Goal: Information Seeking & Learning: Learn about a topic

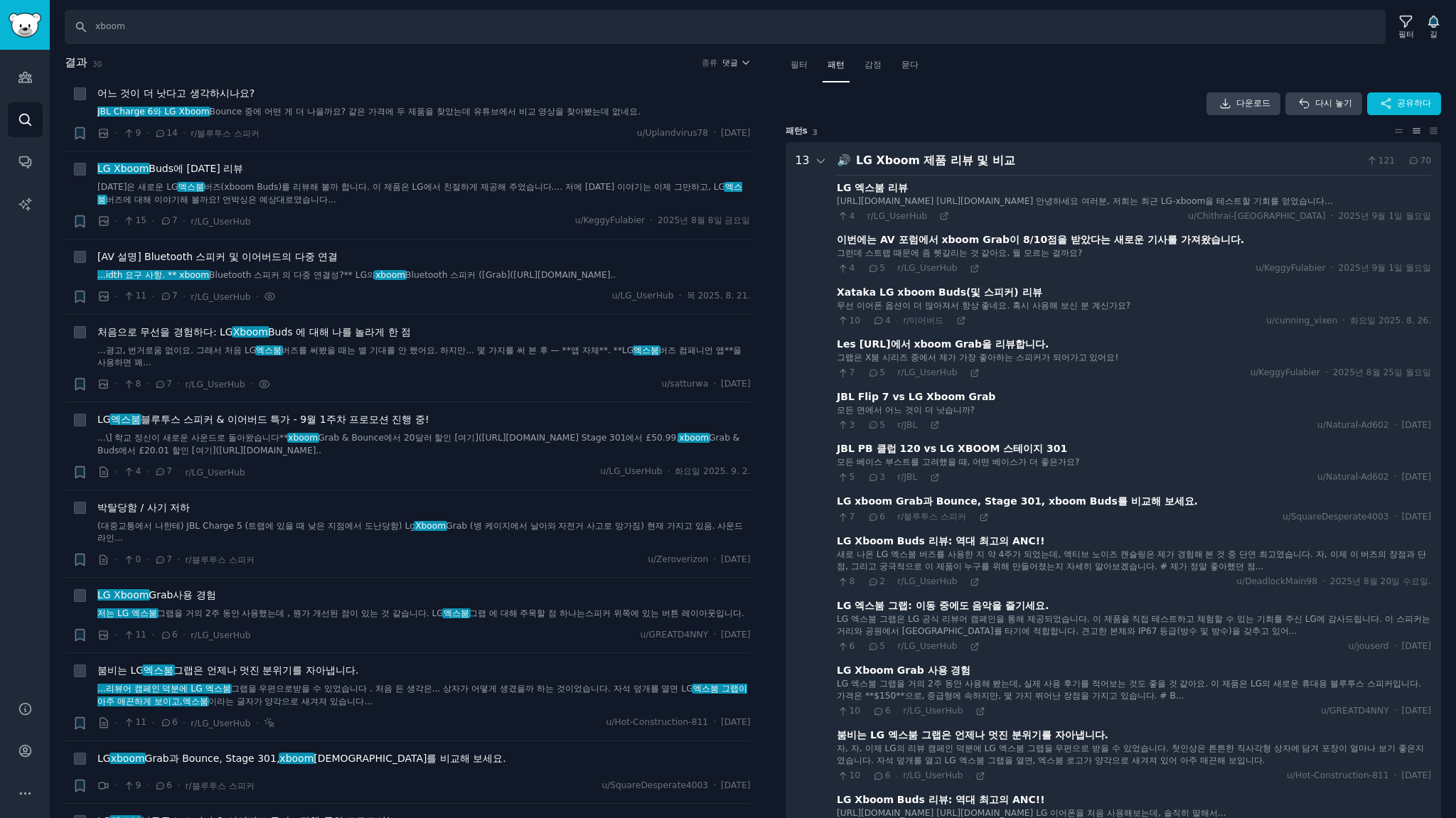
scroll to position [88, 0]
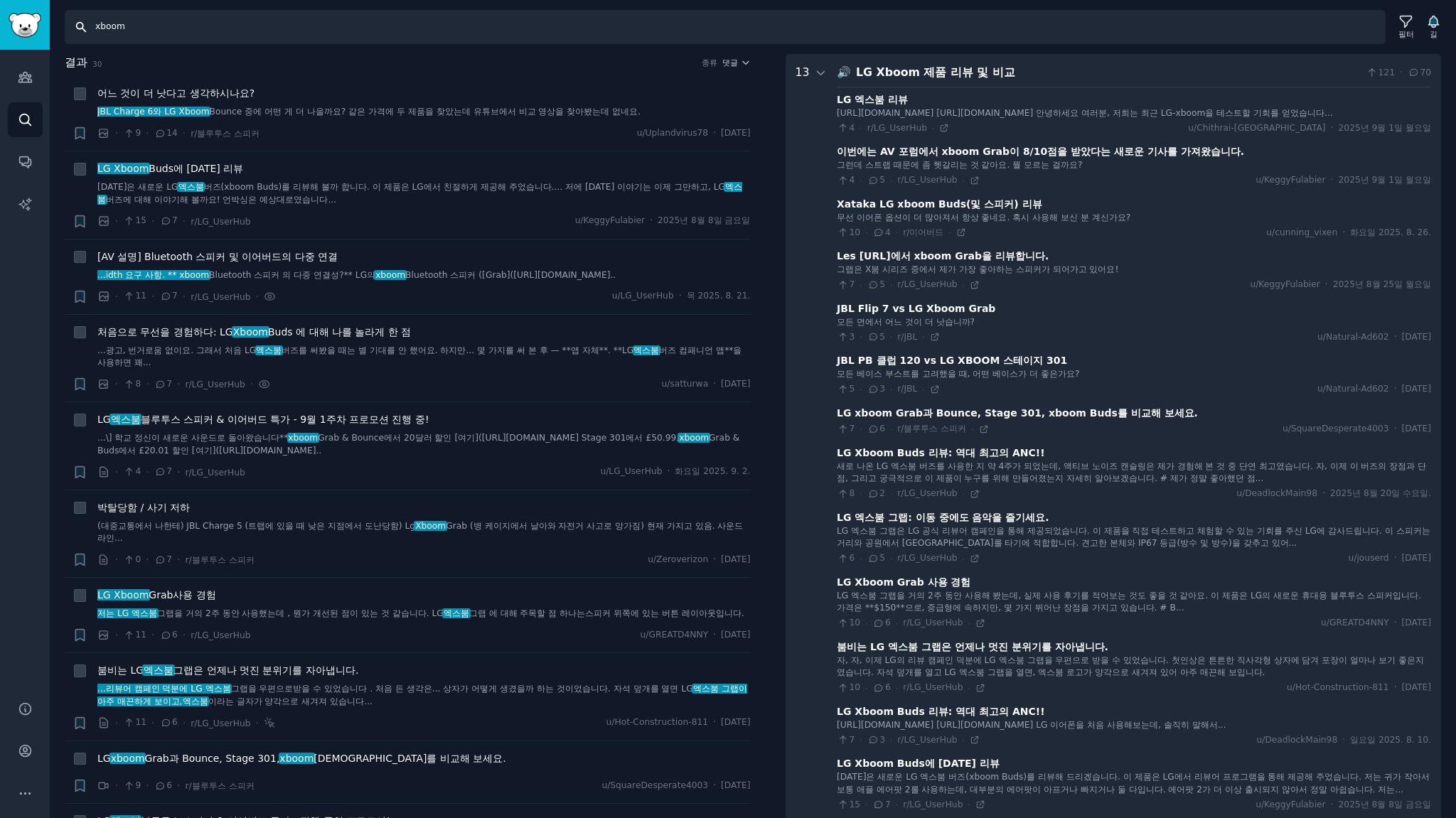
drag, startPoint x: 140, startPoint y: 25, endPoint x: 0, endPoint y: 17, distance: 140.2
click at [0, 16] on div "Audiences 청중 찾다 대화 AI 보고서 돕다 계정 더 찾다 xboom 필터 길 결과 30 종류 댓글 + 어느 것이 더 낫다고 생각하시나…" at bounding box center [728, 409] width 1456 height 818
type input "t"
click at [194, 29] on input "samsung the" at bounding box center [725, 27] width 1321 height 34
type input "samsung the frame, is03d, is03fw, the frame pro, the frame tv"
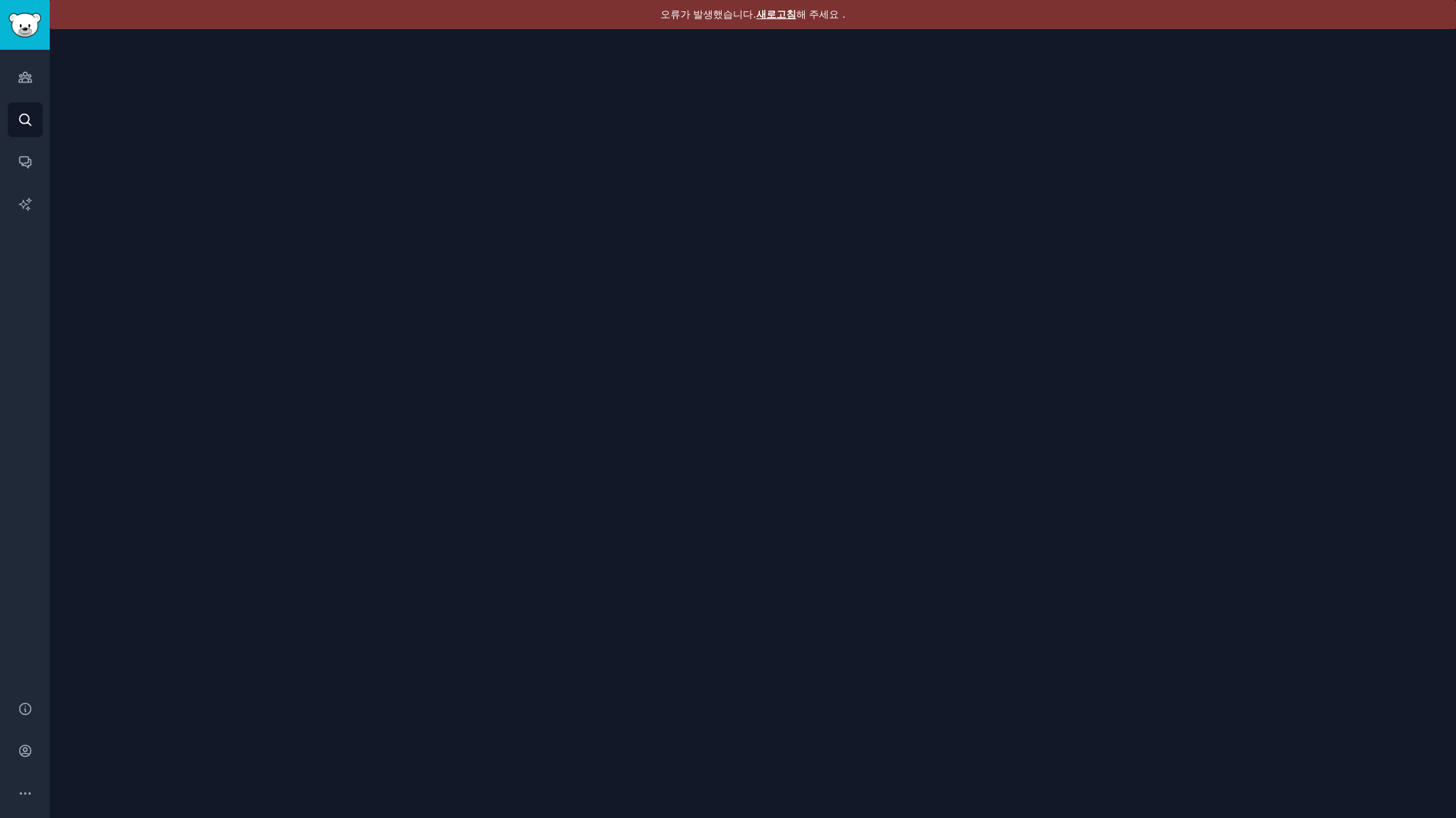
click at [772, 16] on font "새로고침" at bounding box center [776, 14] width 40 height 11
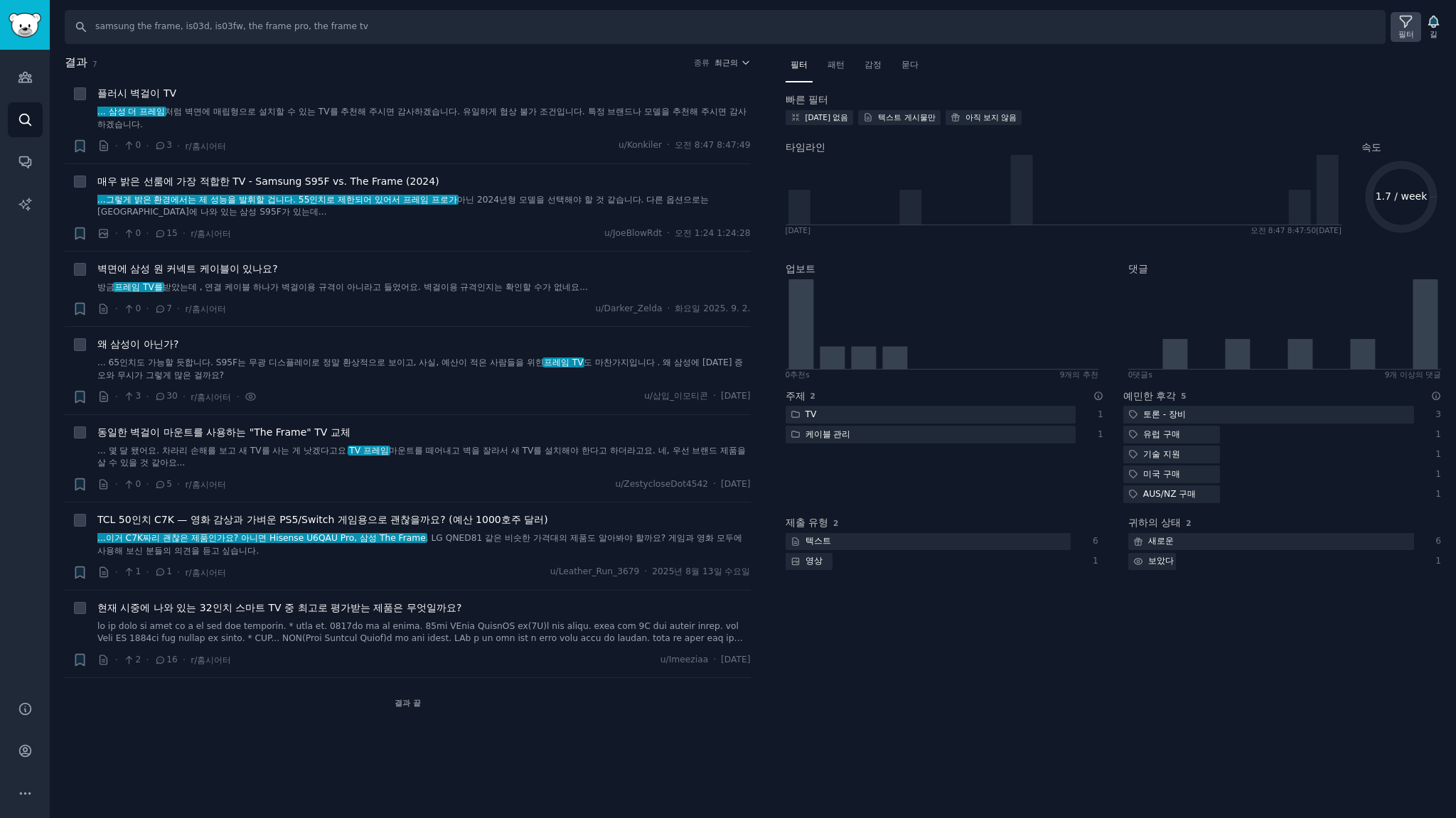
click at [1402, 23] on icon at bounding box center [1406, 22] width 15 height 15
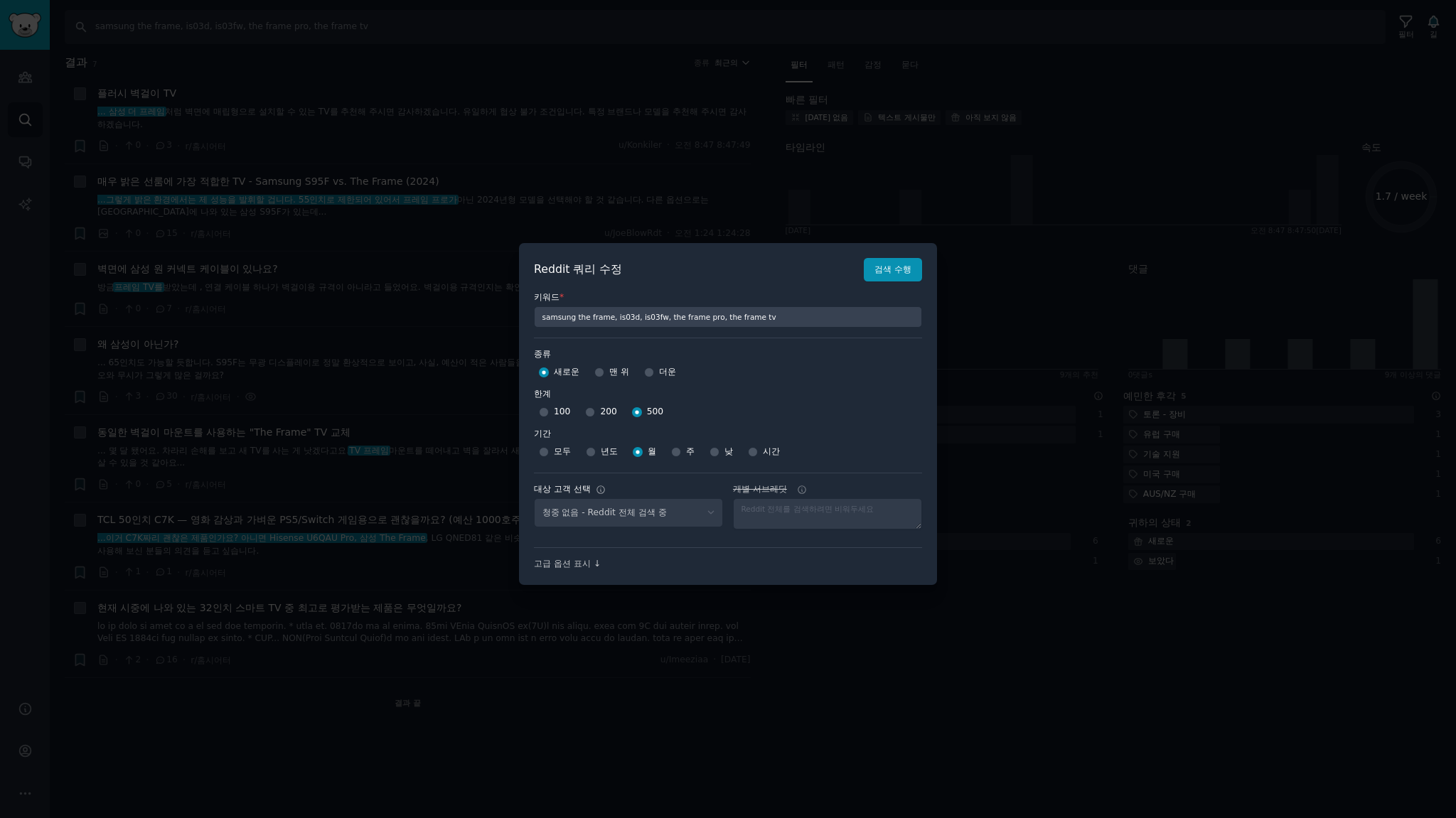
select select "d5641c5a1a"
click at [657, 510] on select "No audience - Searching all of Reddit stanbyme - 35 Subreddits internetexplorer…" at bounding box center [629, 513] width 189 height 29
select select
click at [534, 498] on select "No audience - Searching all of Reddit stanbyme - 35 Subreddits internetexplorer…" at bounding box center [629, 513] width 189 height 29
click at [898, 264] on font "검색 수행" at bounding box center [893, 269] width 37 height 10
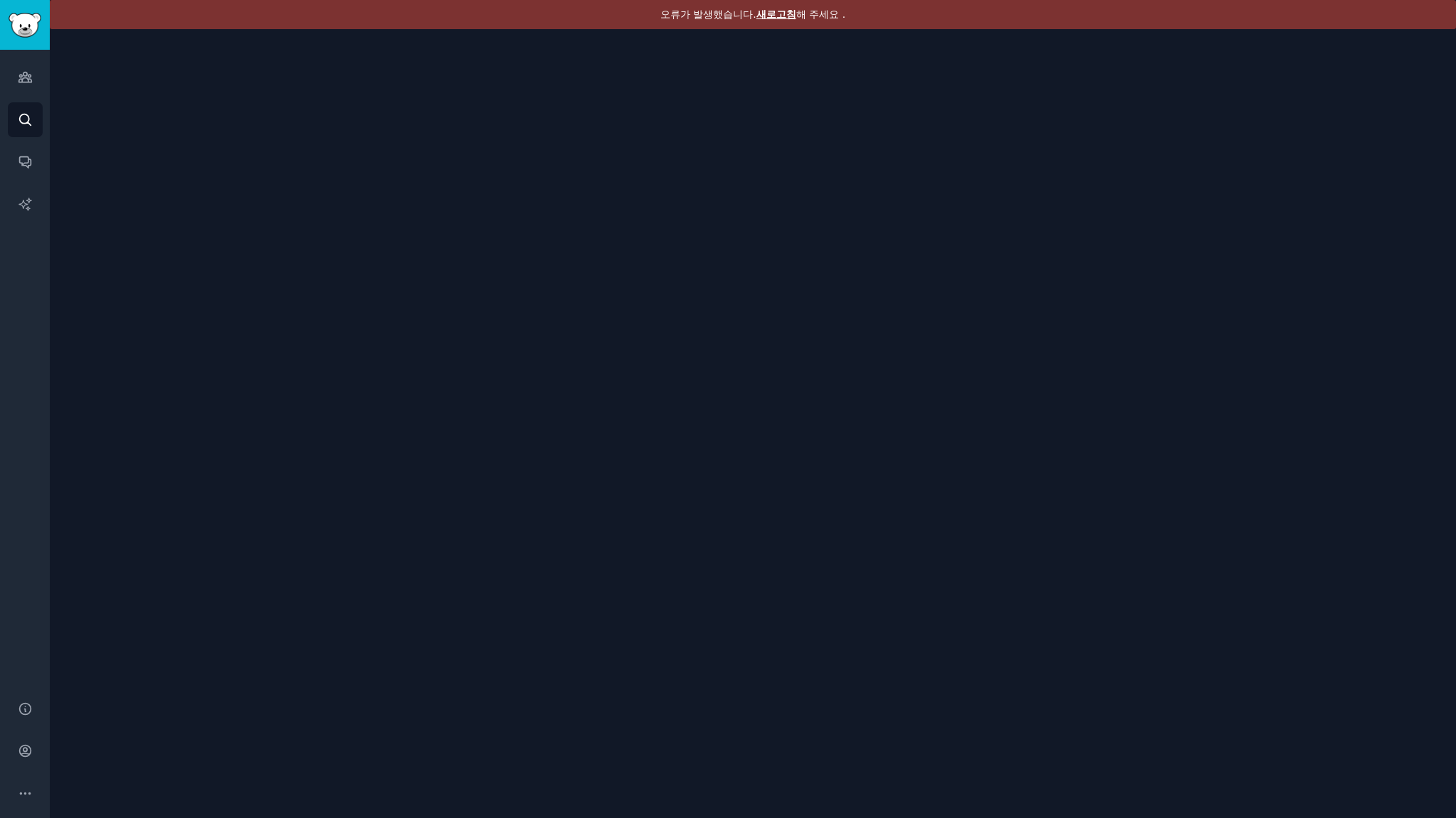
click at [776, 8] on font "새로고침" at bounding box center [776, 14] width 40 height 11
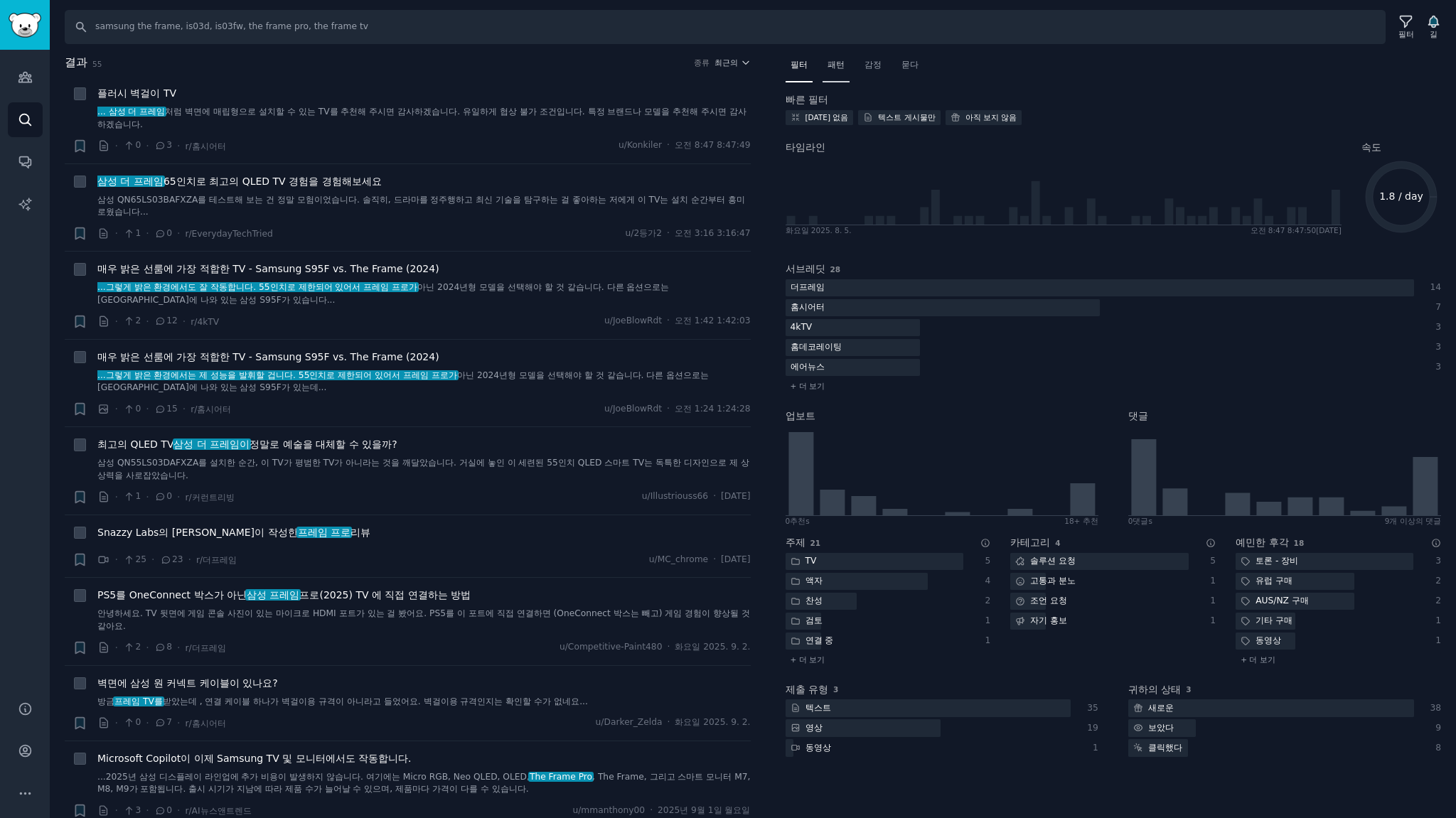
click at [829, 60] on font "패턴" at bounding box center [836, 64] width 17 height 10
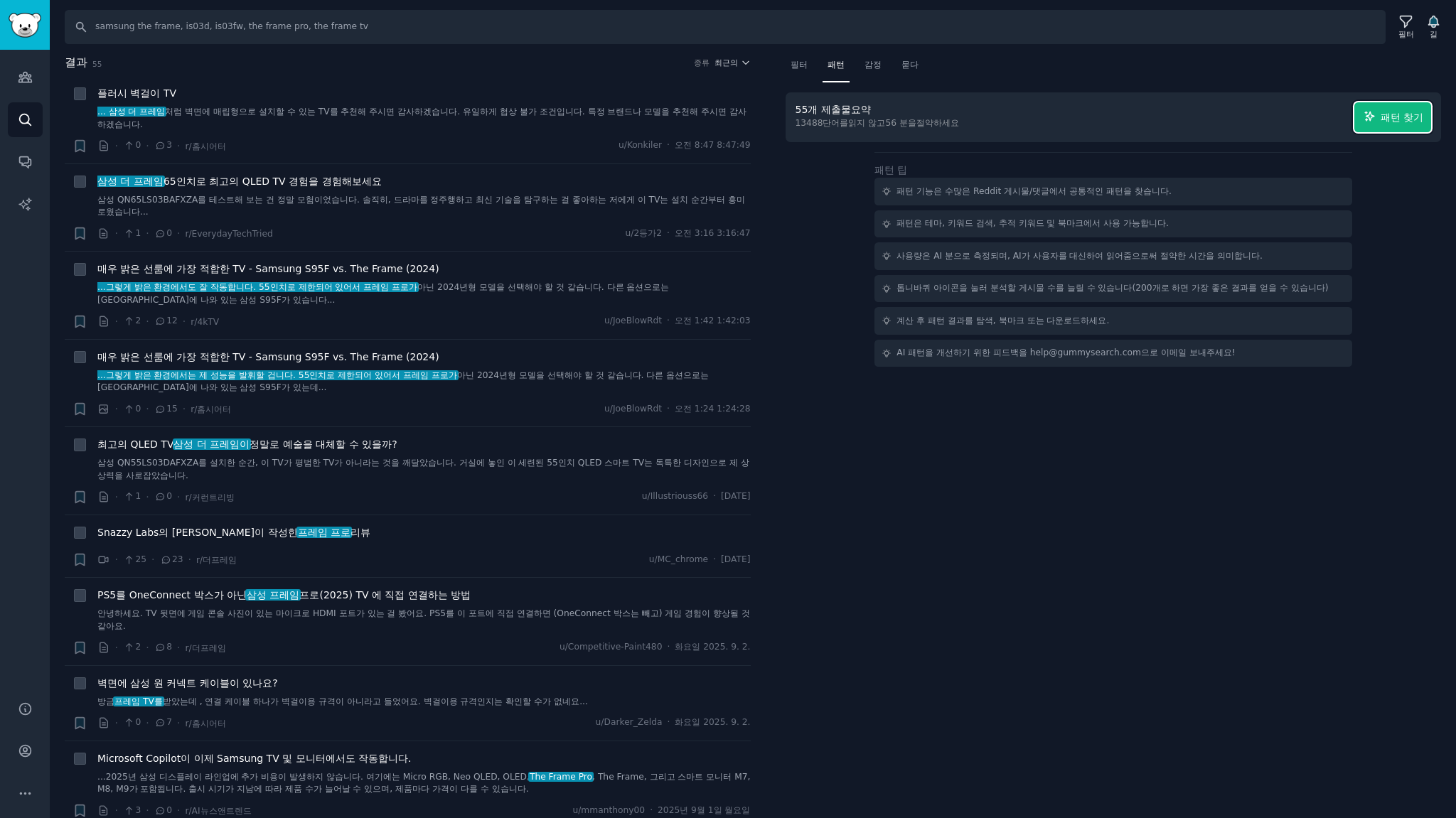
click at [1367, 122] on button "패턴 찾기" at bounding box center [1392, 117] width 77 height 30
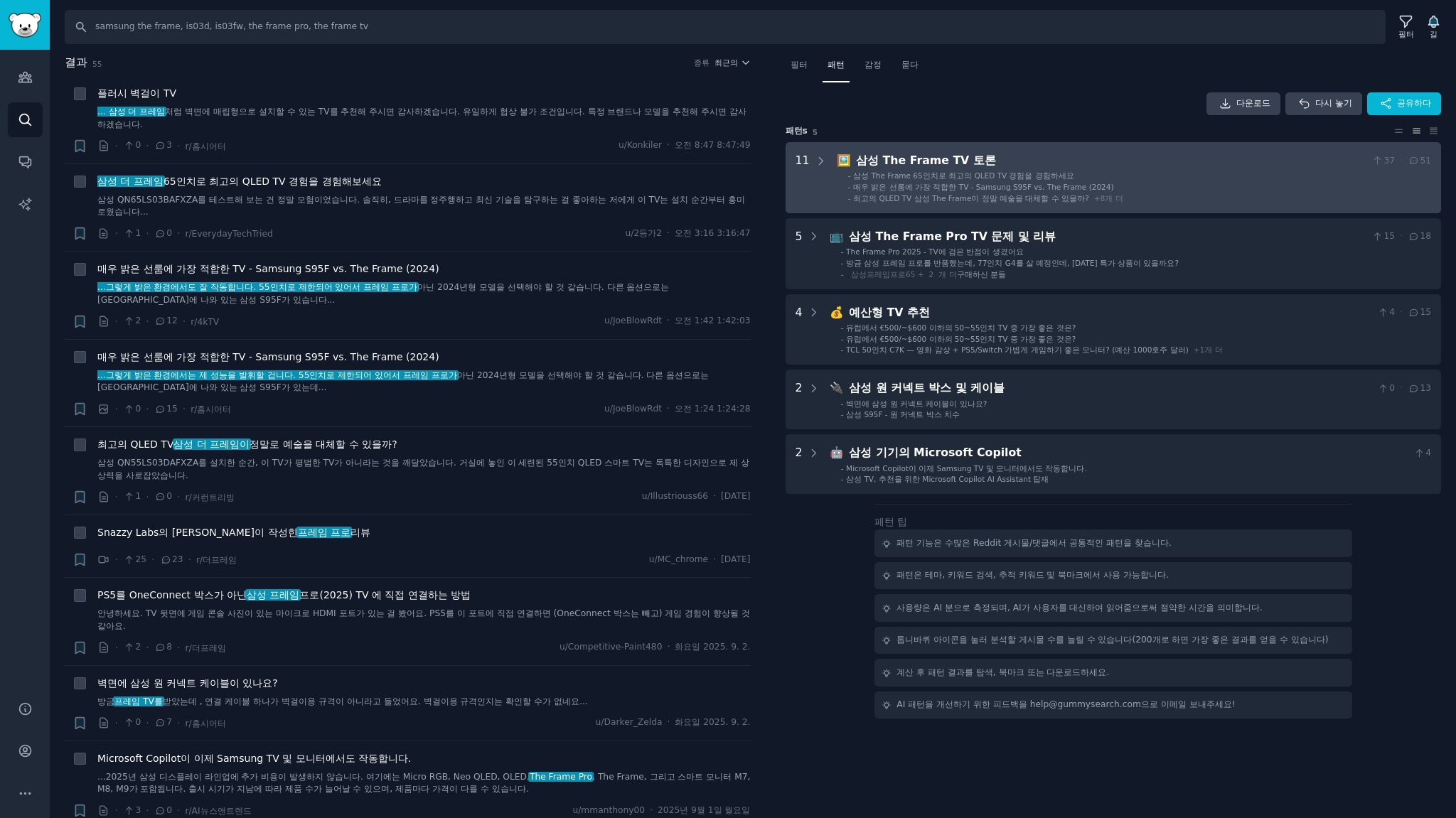
click at [1154, 176] on li "- 삼성 The Frame 65인치로 최고의 QLED TV 경험을 경험하세요" at bounding box center [1140, 175] width 583 height 10
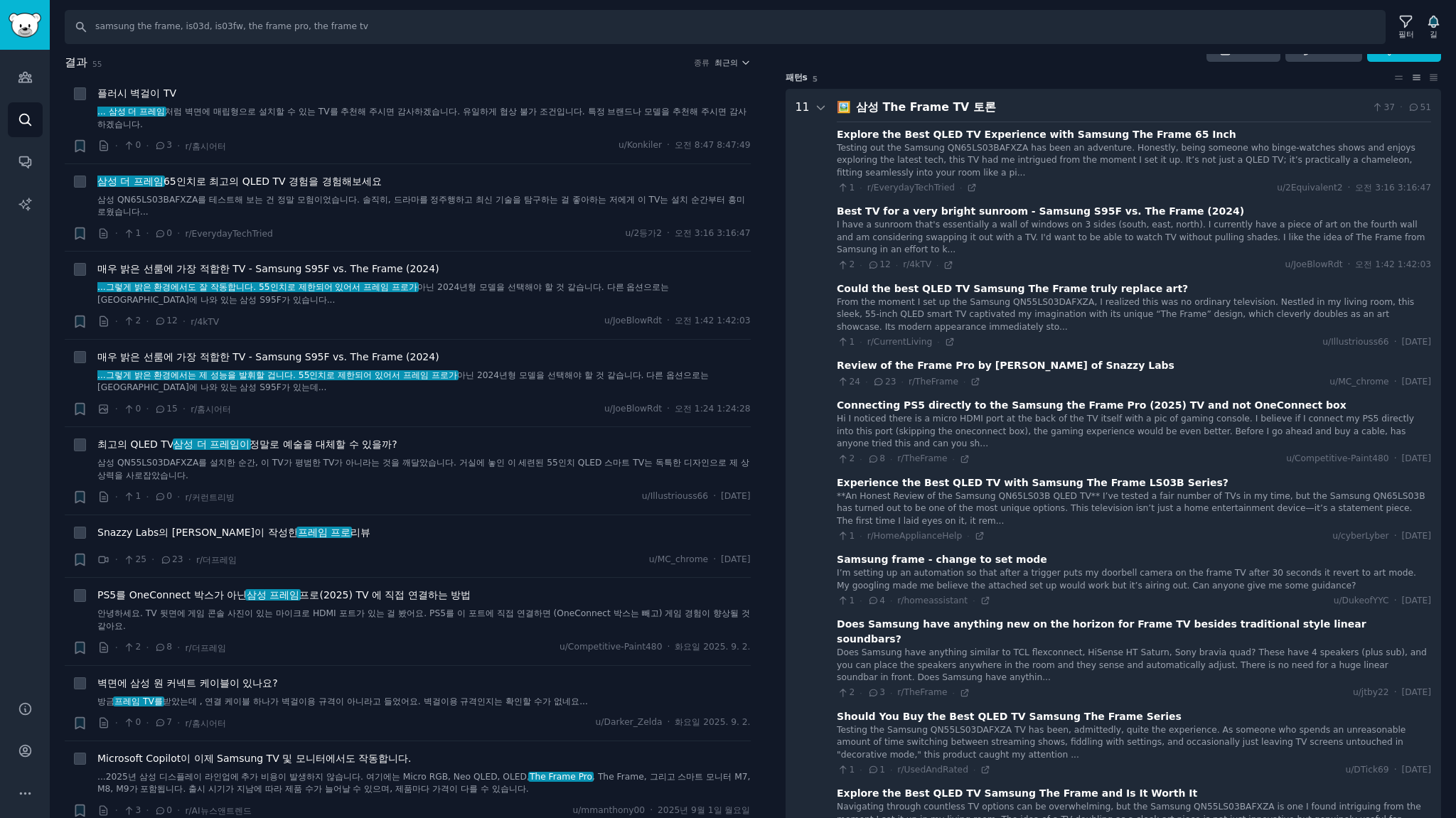
scroll to position [88, 0]
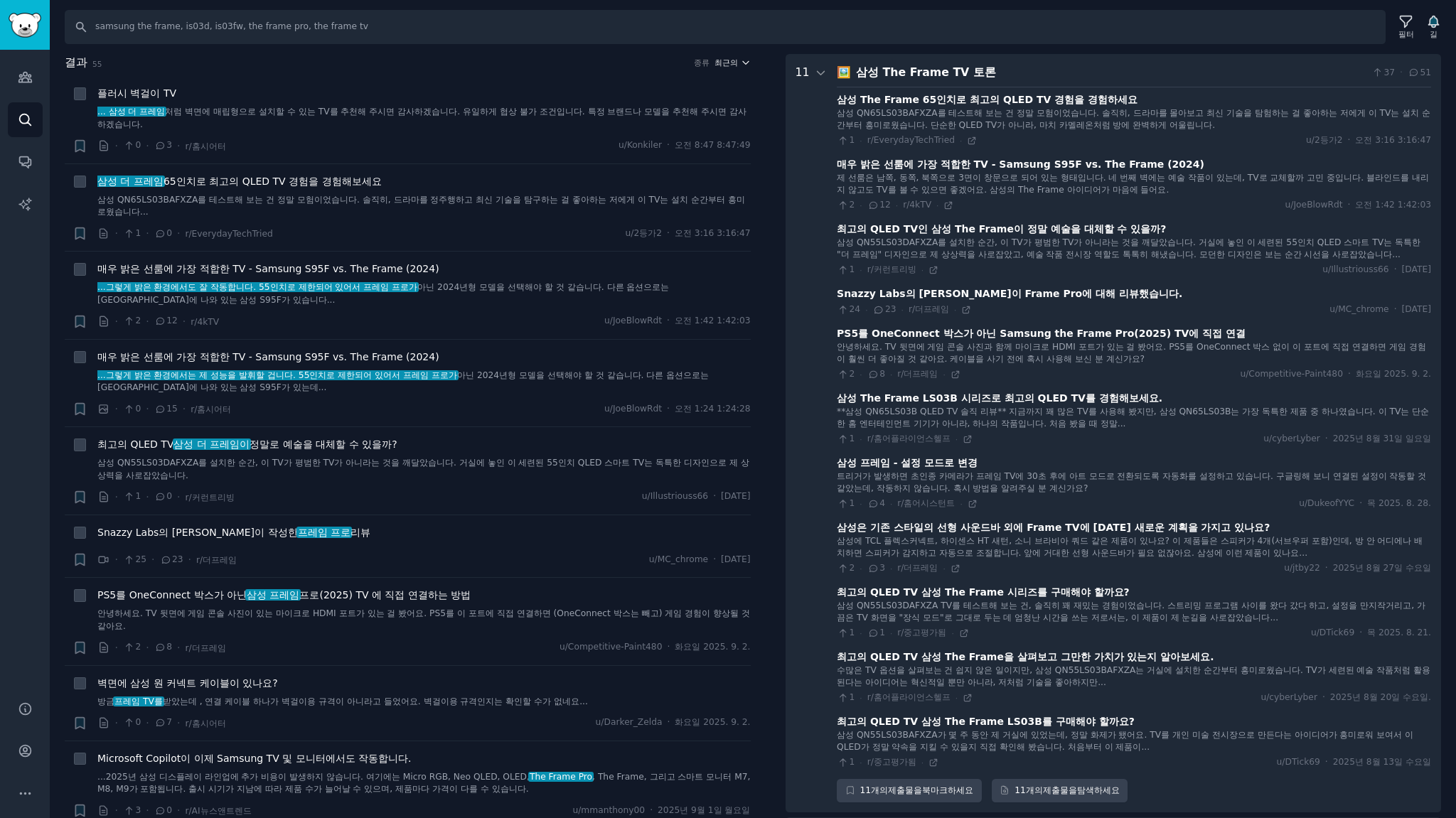
click at [733, 60] on font "최근의" at bounding box center [726, 62] width 23 height 8
click at [660, 120] on div "Upvotes" at bounding box center [680, 114] width 133 height 25
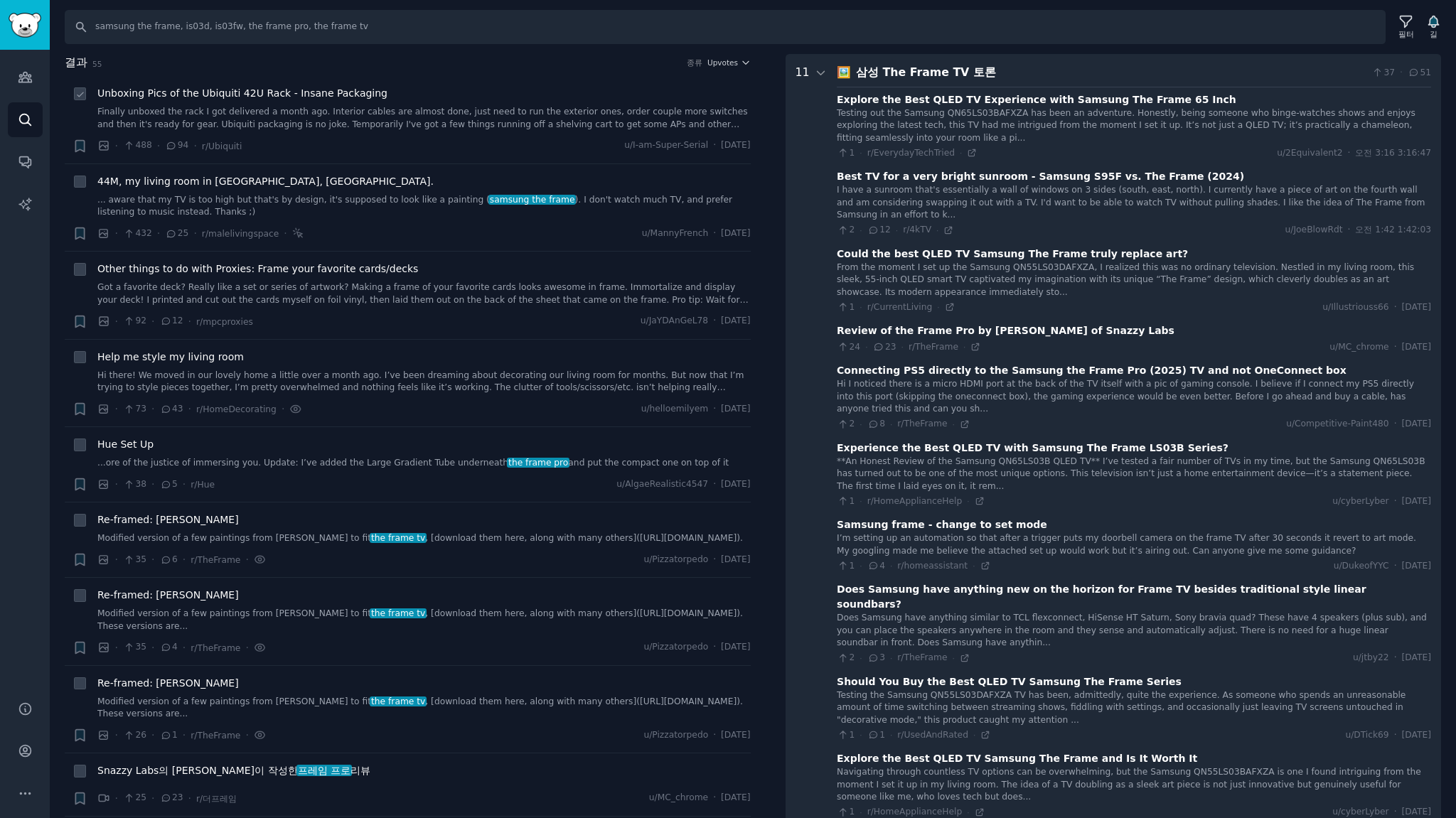
click at [589, 77] on li "+ Unboxing Pics of the Ubiquiti 42U Rack - Insane Packaging Finally unboxed the…" at bounding box center [408, 119] width 686 height 87
click at [815, 71] on icon at bounding box center [821, 73] width 13 height 13
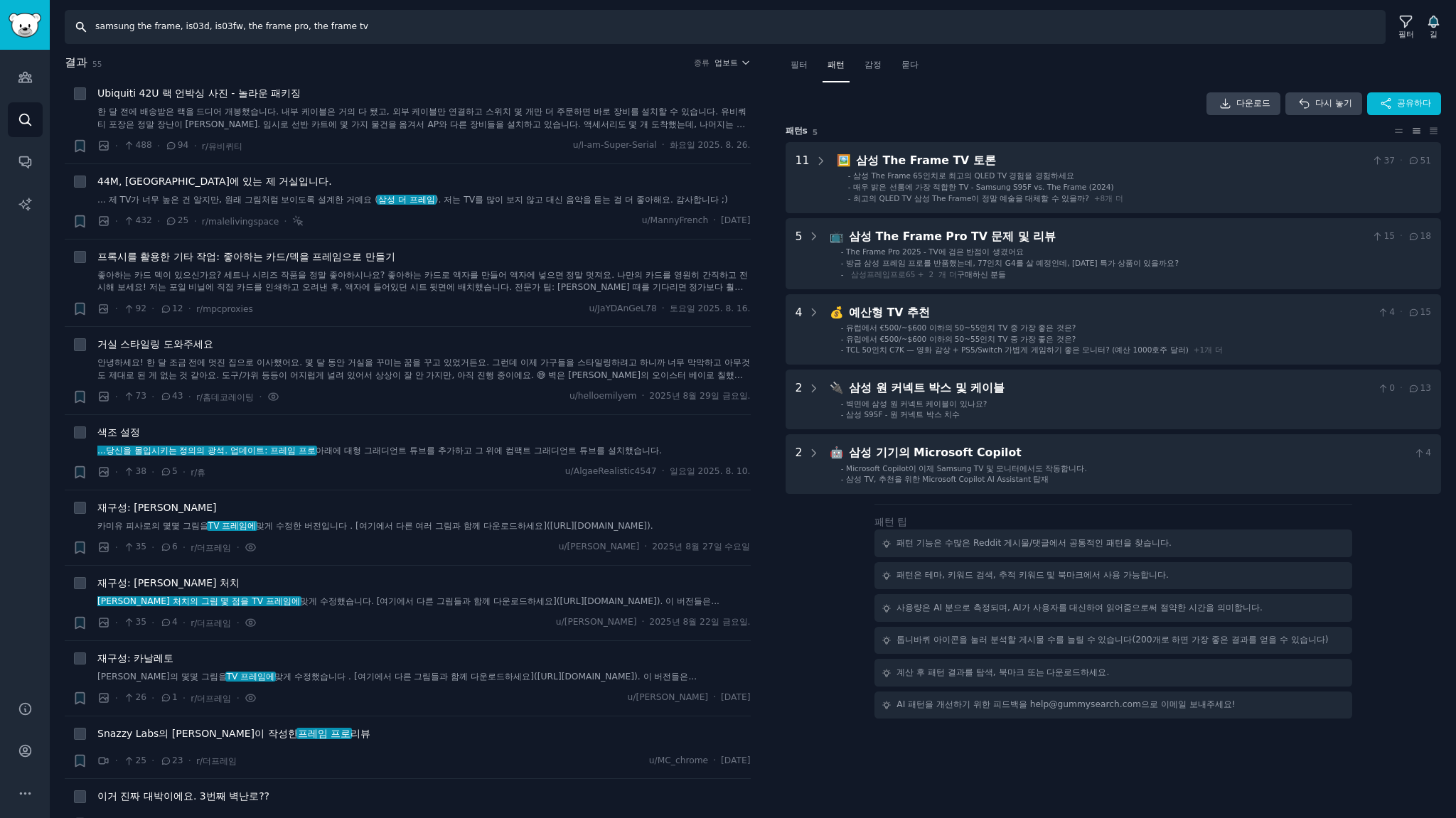
drag, startPoint x: 435, startPoint y: 25, endPoint x: 0, endPoint y: -29, distance: 438.3
click at [0, 0] on html "청중 찾다 대화 AI 보고서 돕다 계정 더 찾다 samsung the frame, is03d, is03fw, the frame pro, the…" at bounding box center [728, 409] width 1456 height 818
type input "the frame"
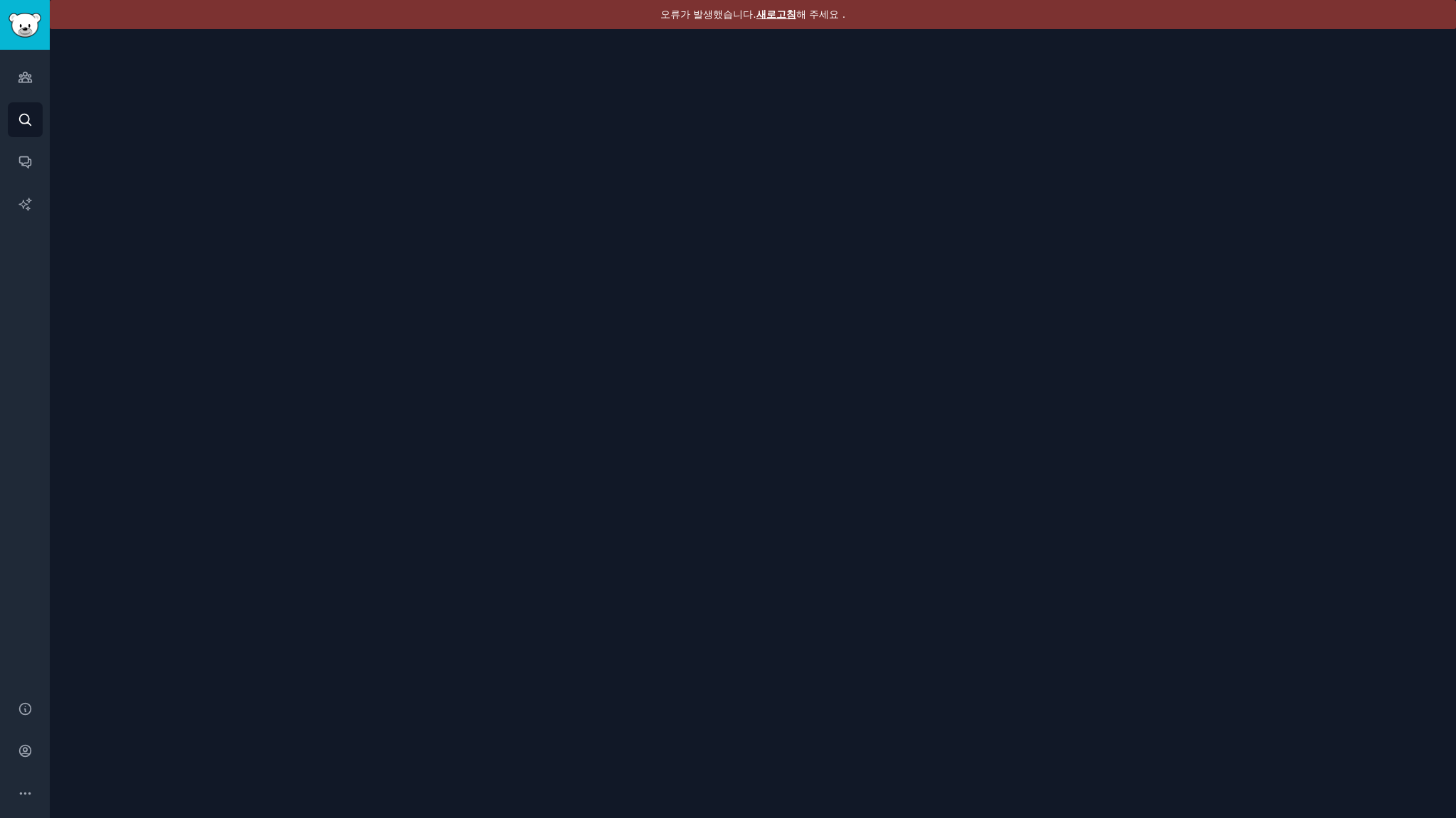
click at [776, 9] on font "새로고침" at bounding box center [776, 14] width 40 height 11
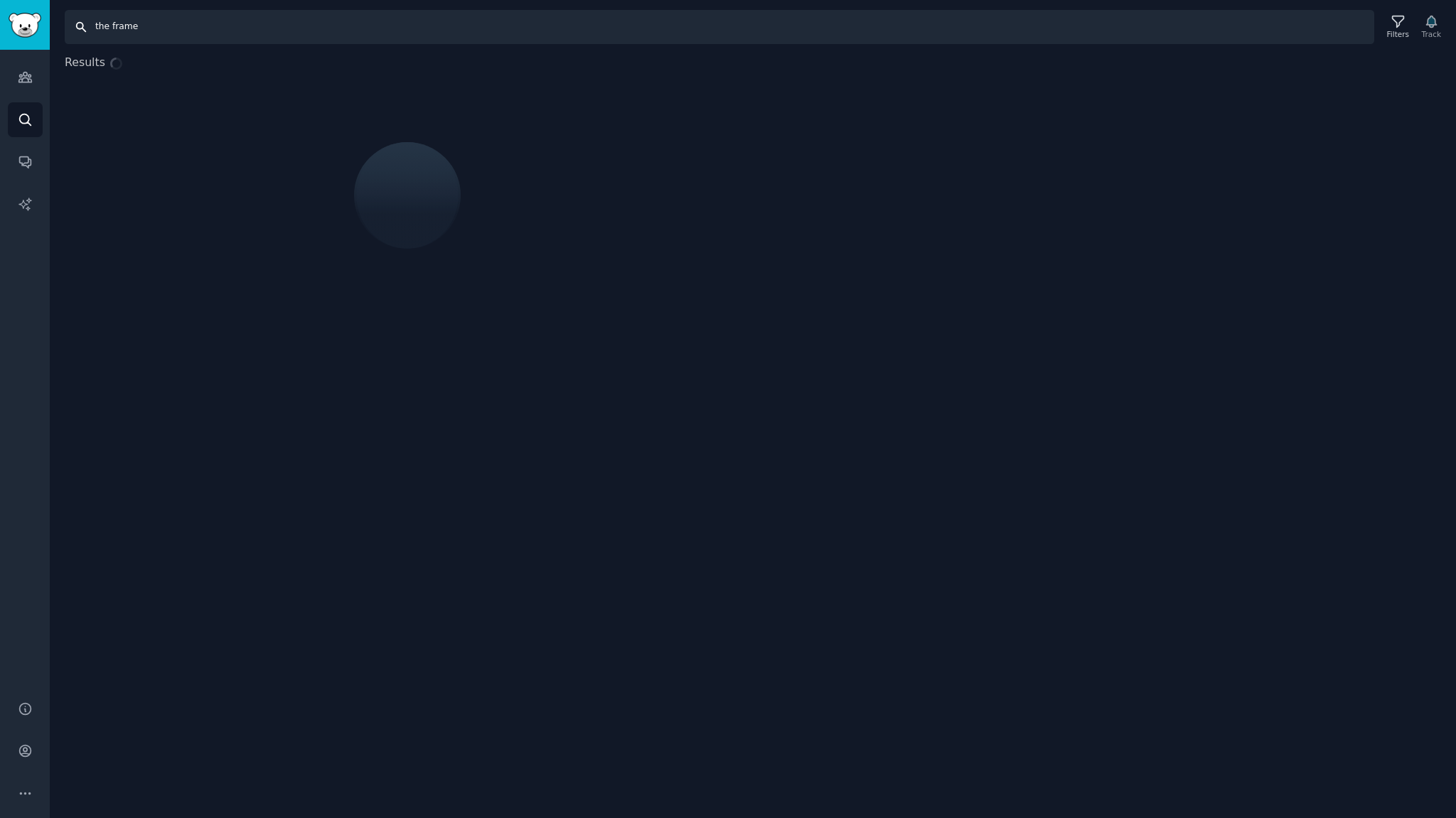
click at [92, 30] on input "the frame" at bounding box center [719, 27] width 1310 height 34
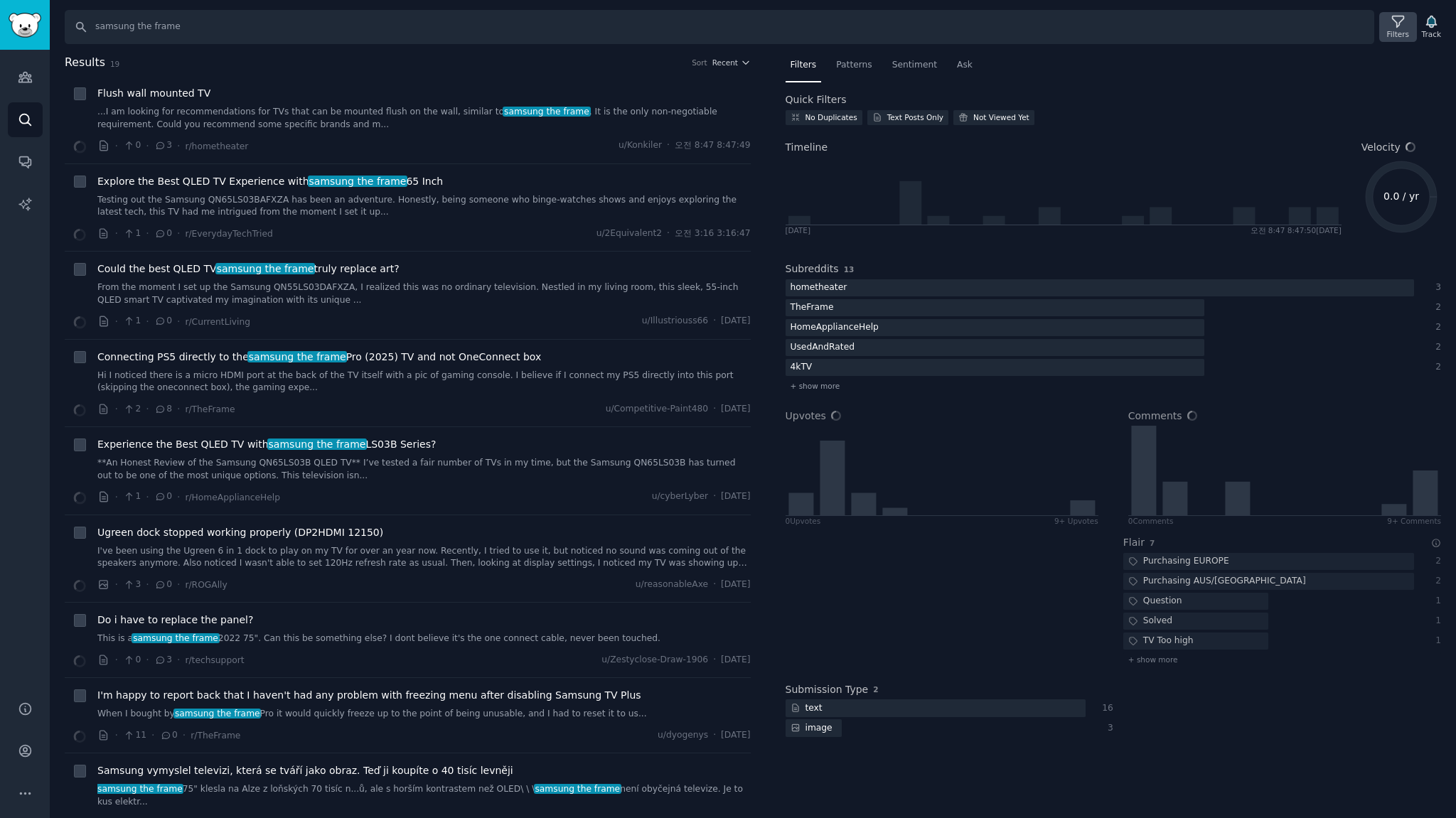
click at [1395, 28] on icon at bounding box center [1398, 22] width 15 height 15
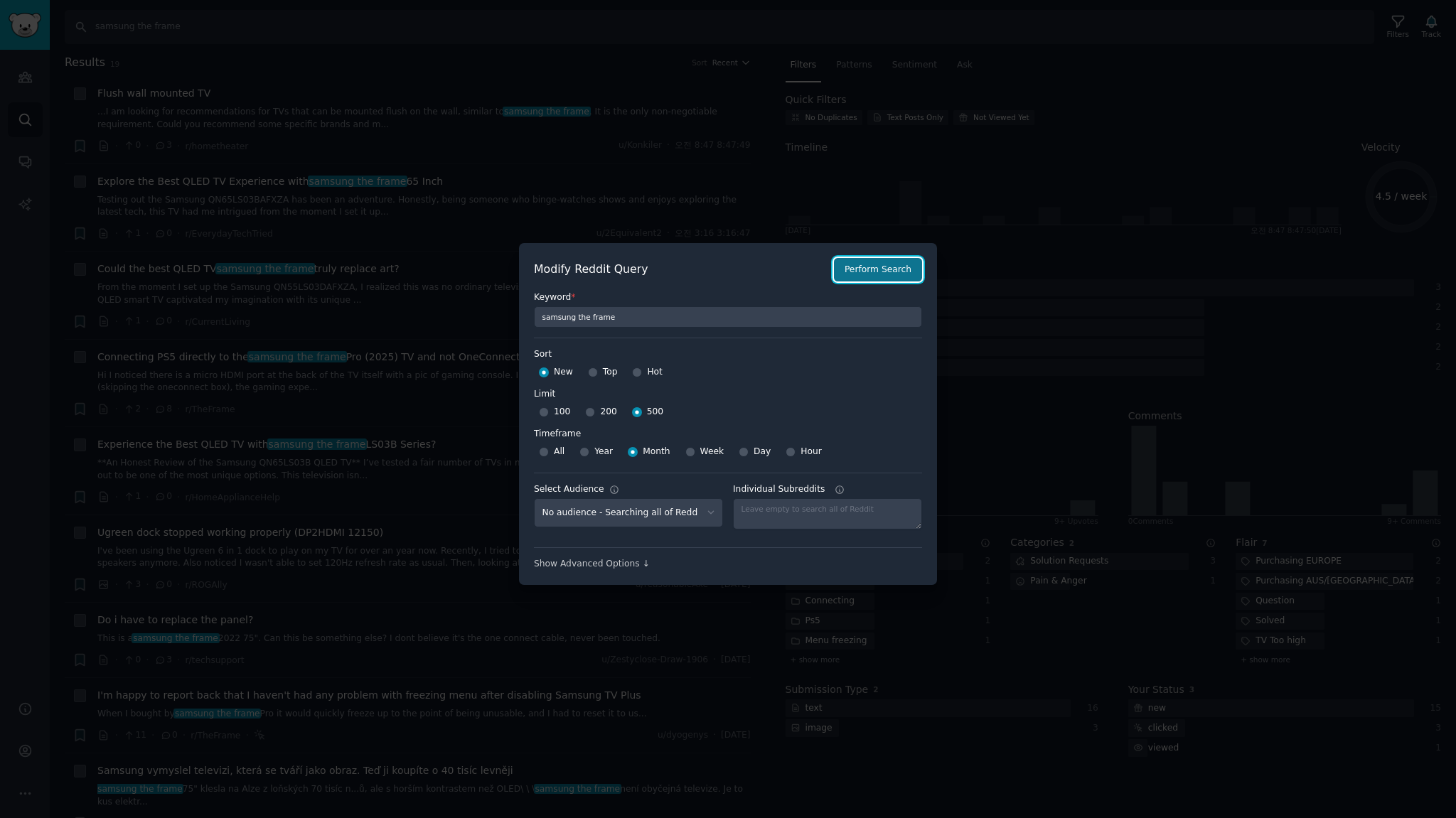
click at [879, 267] on button "Perform Search" at bounding box center [878, 270] width 88 height 24
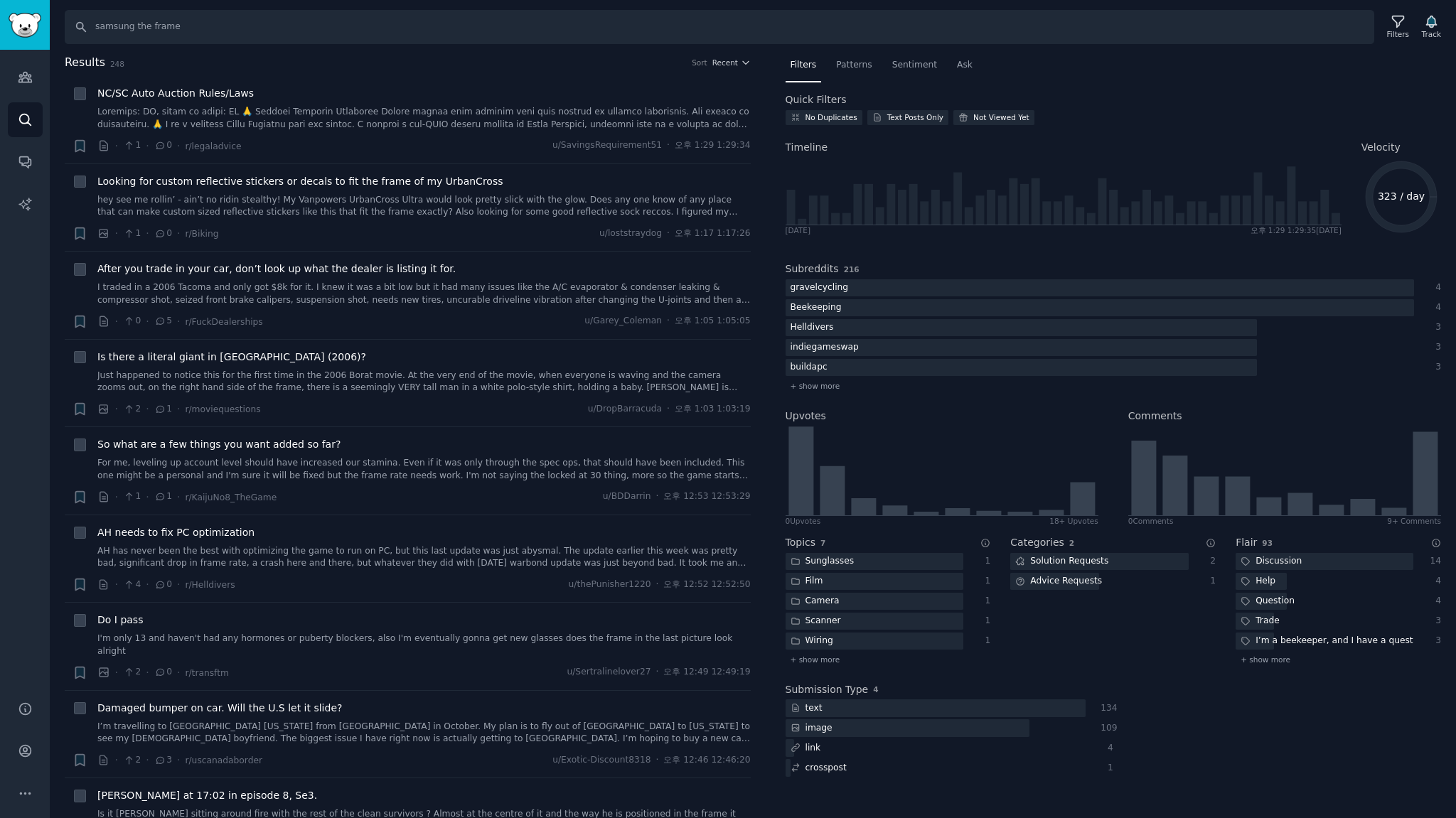
click at [290, 54] on h2 "Results 248 Sort Recent" at bounding box center [408, 62] width 686 height 17
click at [1401, 28] on icon at bounding box center [1398, 22] width 15 height 15
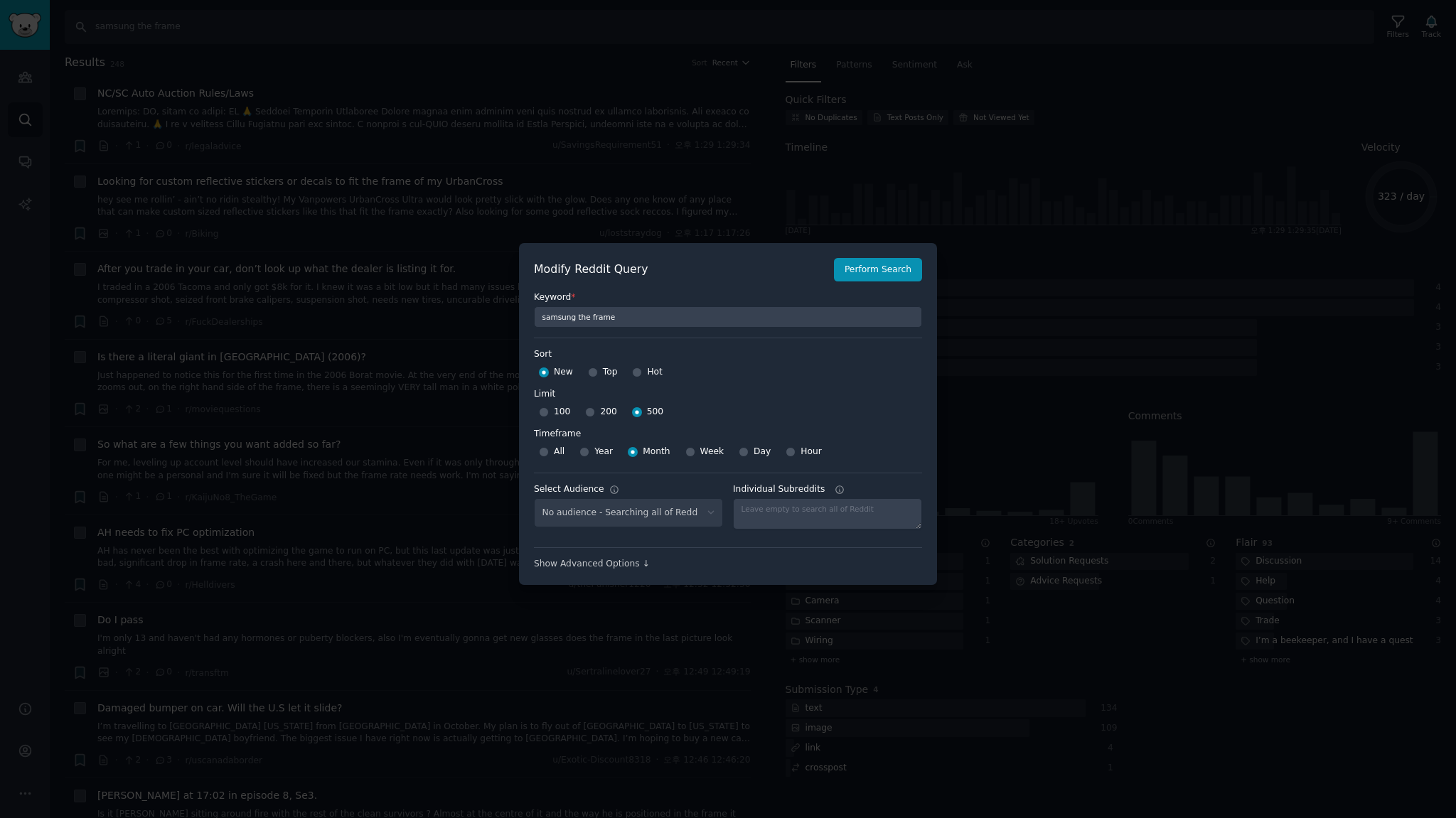
click at [598, 74] on div at bounding box center [728, 409] width 1456 height 818
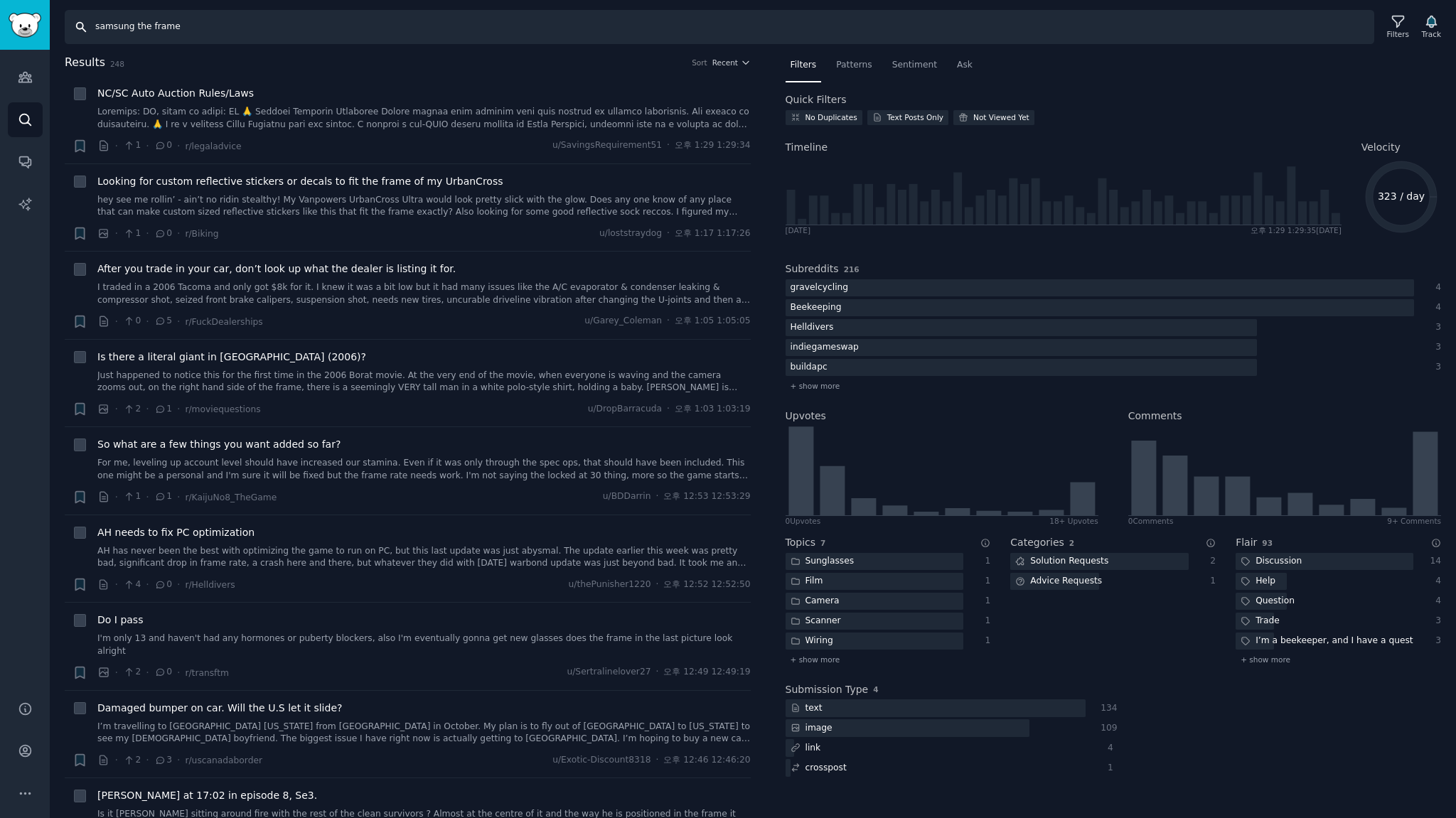
click at [206, 27] on input "samsung the frame" at bounding box center [719, 27] width 1310 height 34
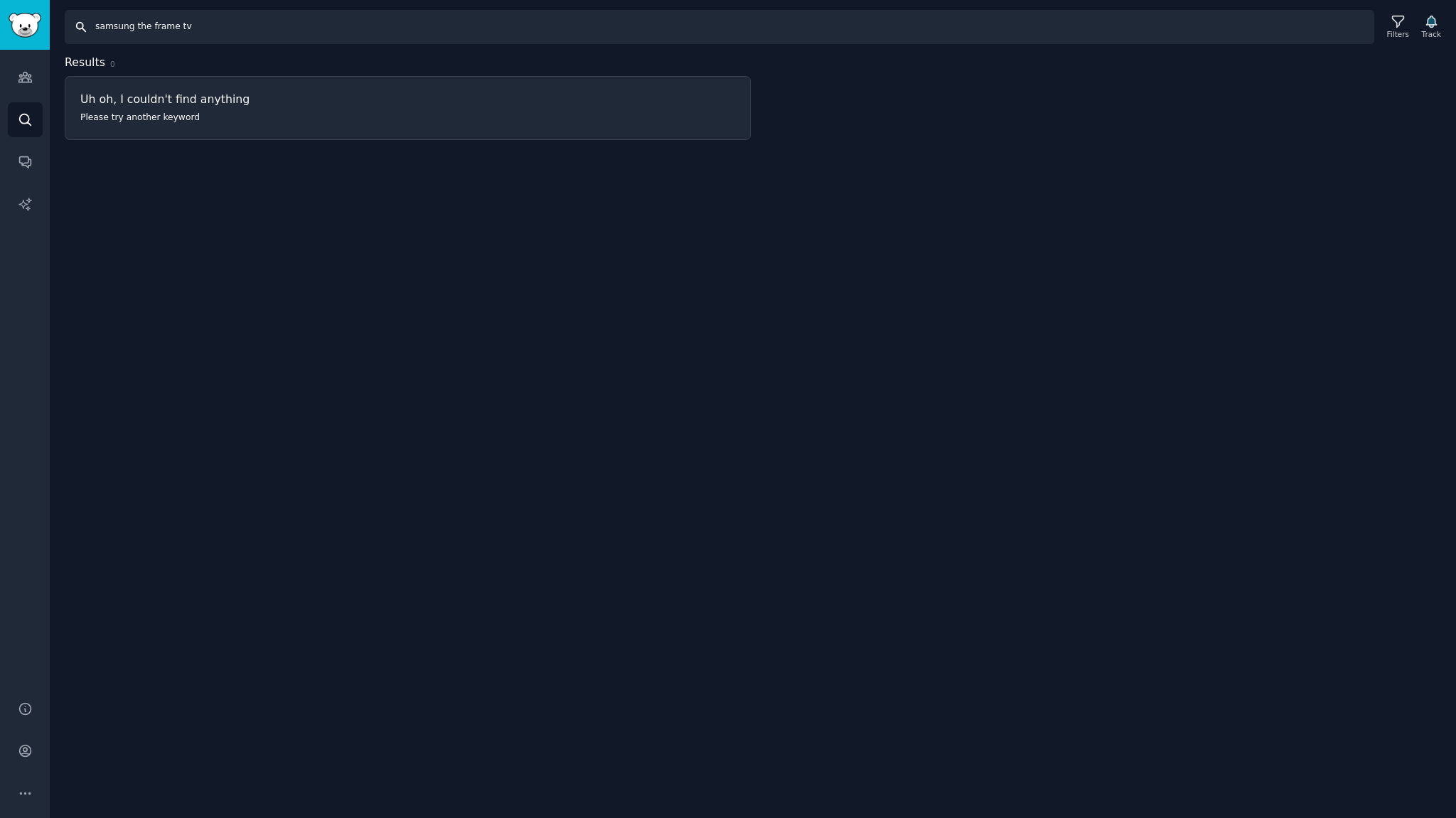
click at [197, 25] on input "samsung the frame tv" at bounding box center [719, 27] width 1310 height 34
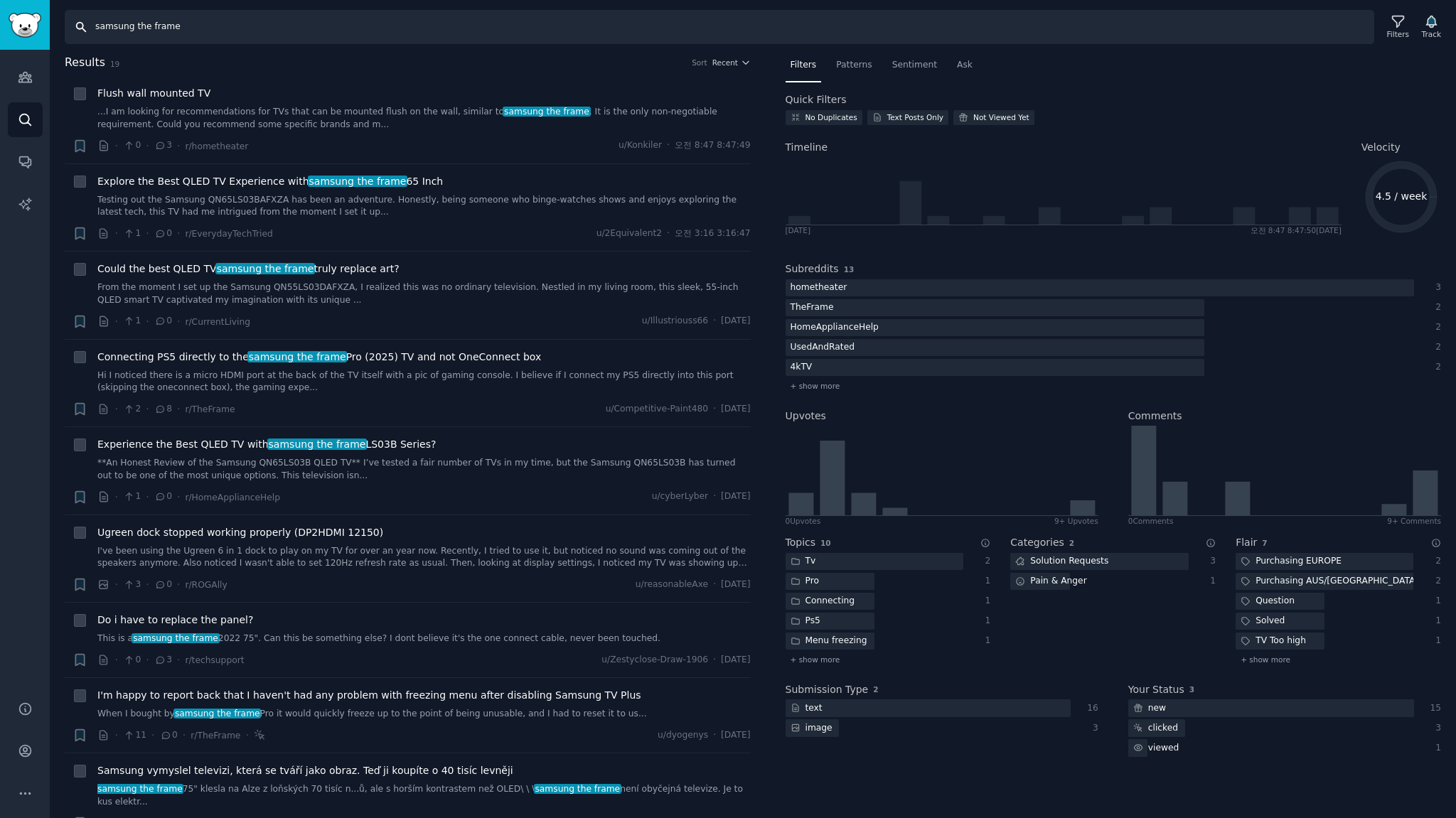
click at [196, 31] on input "samsung the frame" at bounding box center [719, 27] width 1310 height 34
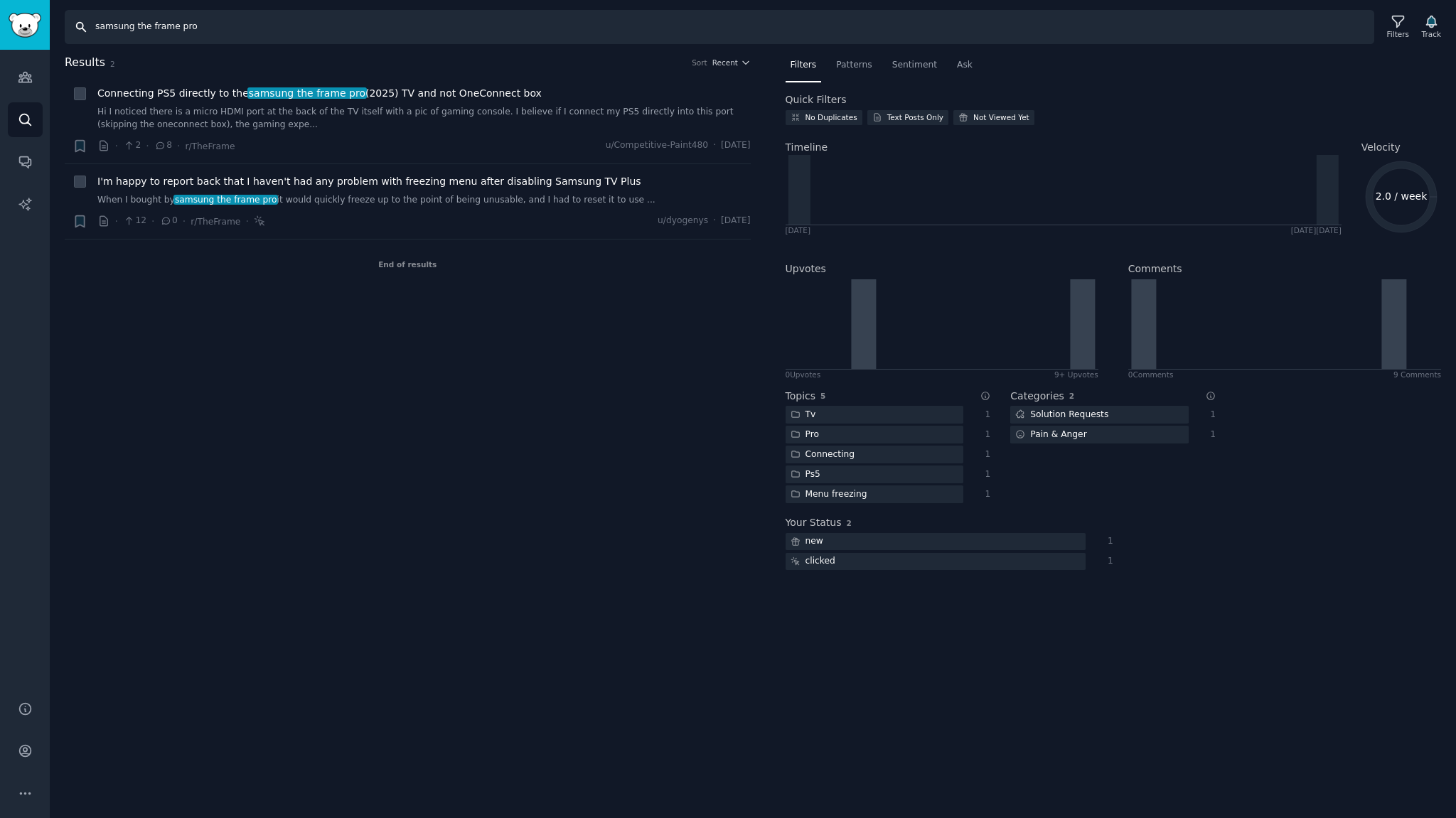
drag, startPoint x: 131, startPoint y: 27, endPoint x: 0, endPoint y: 18, distance: 131.3
click at [0, 22] on div "Audiences Search Conversations AI Reports Help Account More Search samsung the …" at bounding box center [728, 409] width 1456 height 818
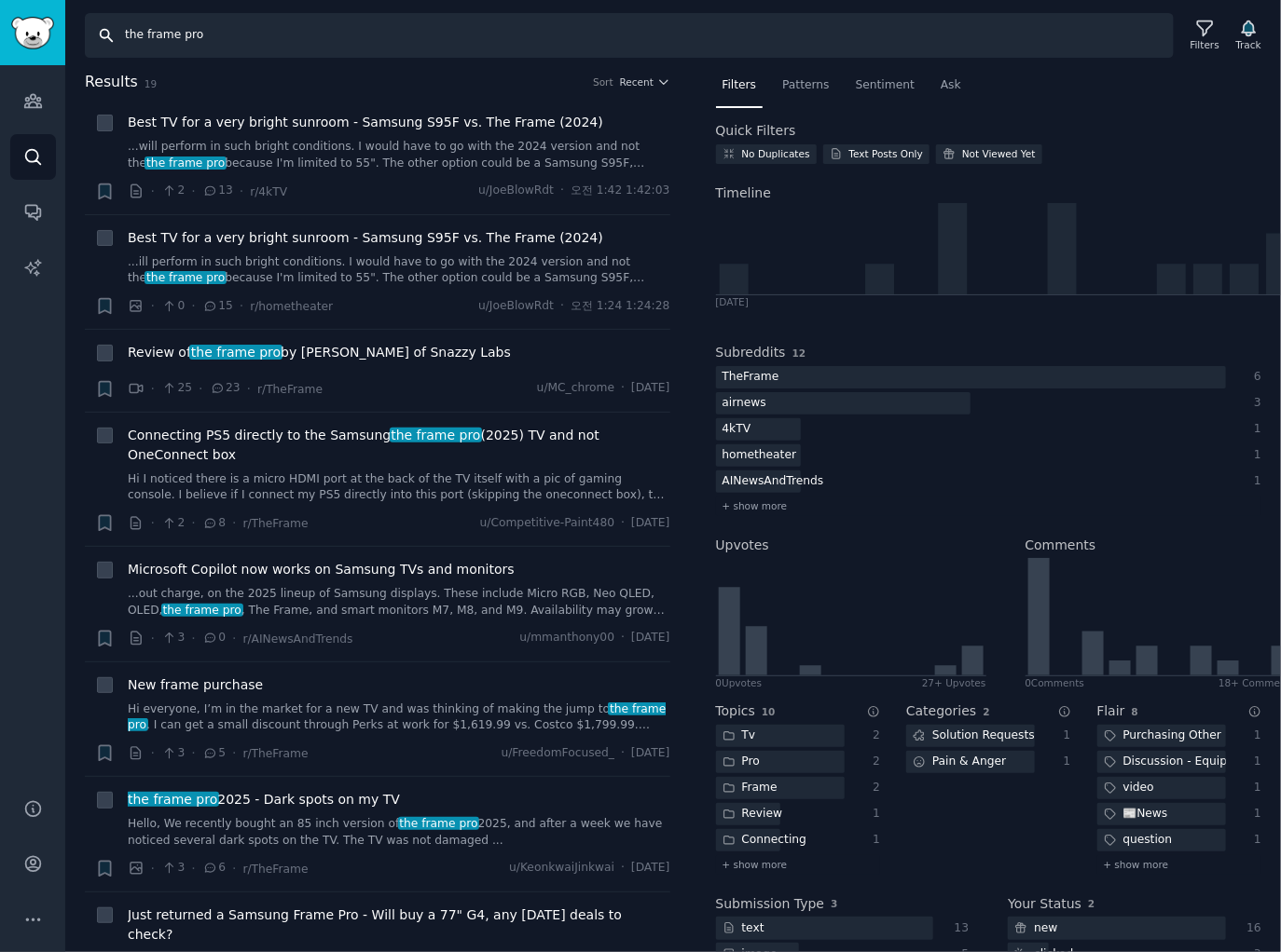
drag, startPoint x: -70, startPoint y: 17, endPoint x: -260, endPoint y: 20, distance: 190.0
click at [0, 20] on html "Audiences Search Conversations AI Reports Help Account More Search the frame pr…" at bounding box center [640, 476] width 1281 height 952
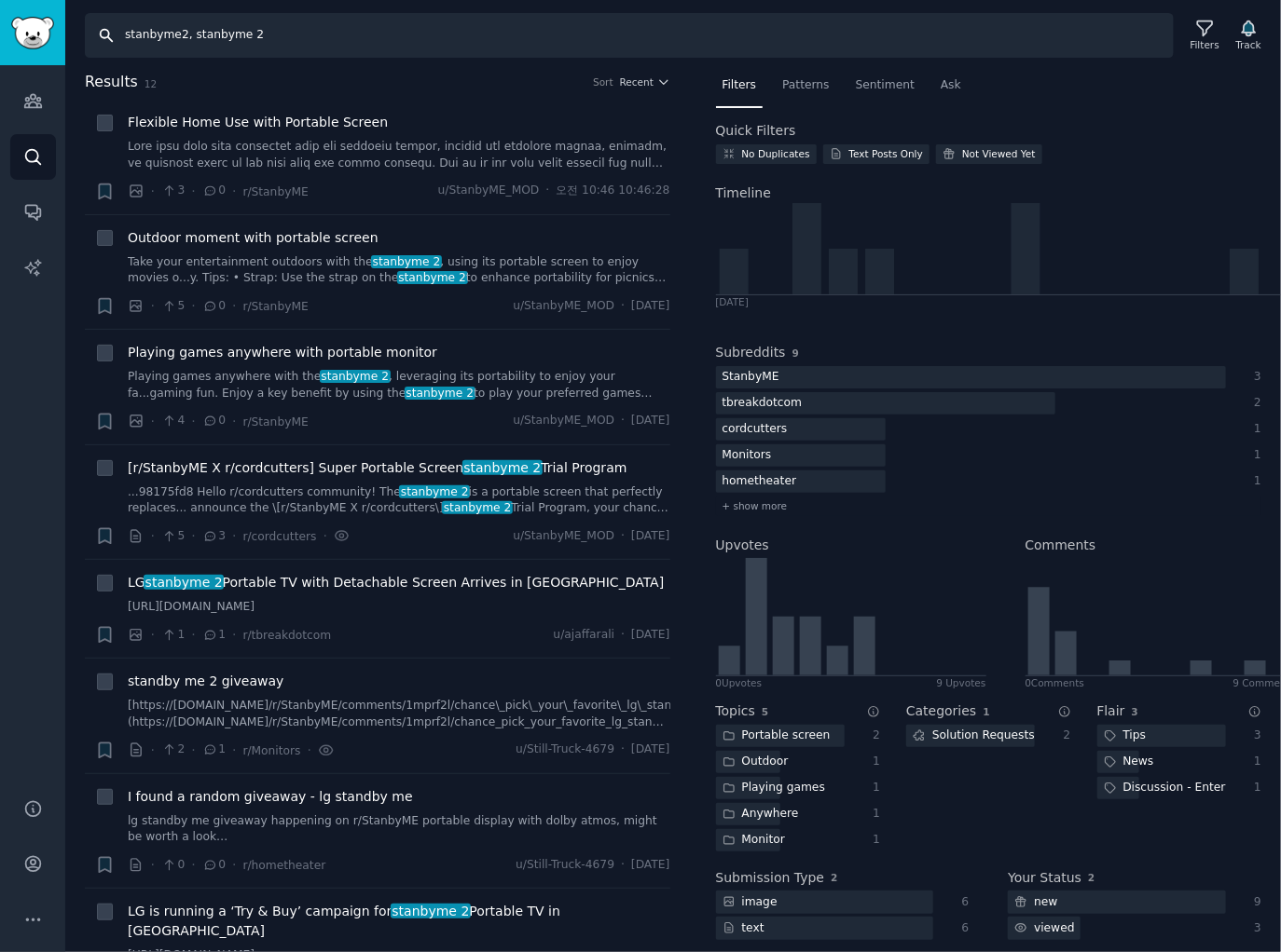
drag, startPoint x: 295, startPoint y: 34, endPoint x: -212, endPoint y: 18, distance: 507.3
click at [0, 18] on html "Audiences Search Conversations AI Reports Help Account More Search stanbyme2, s…" at bounding box center [640, 476] width 1281 height 952
type input "stanbyme"
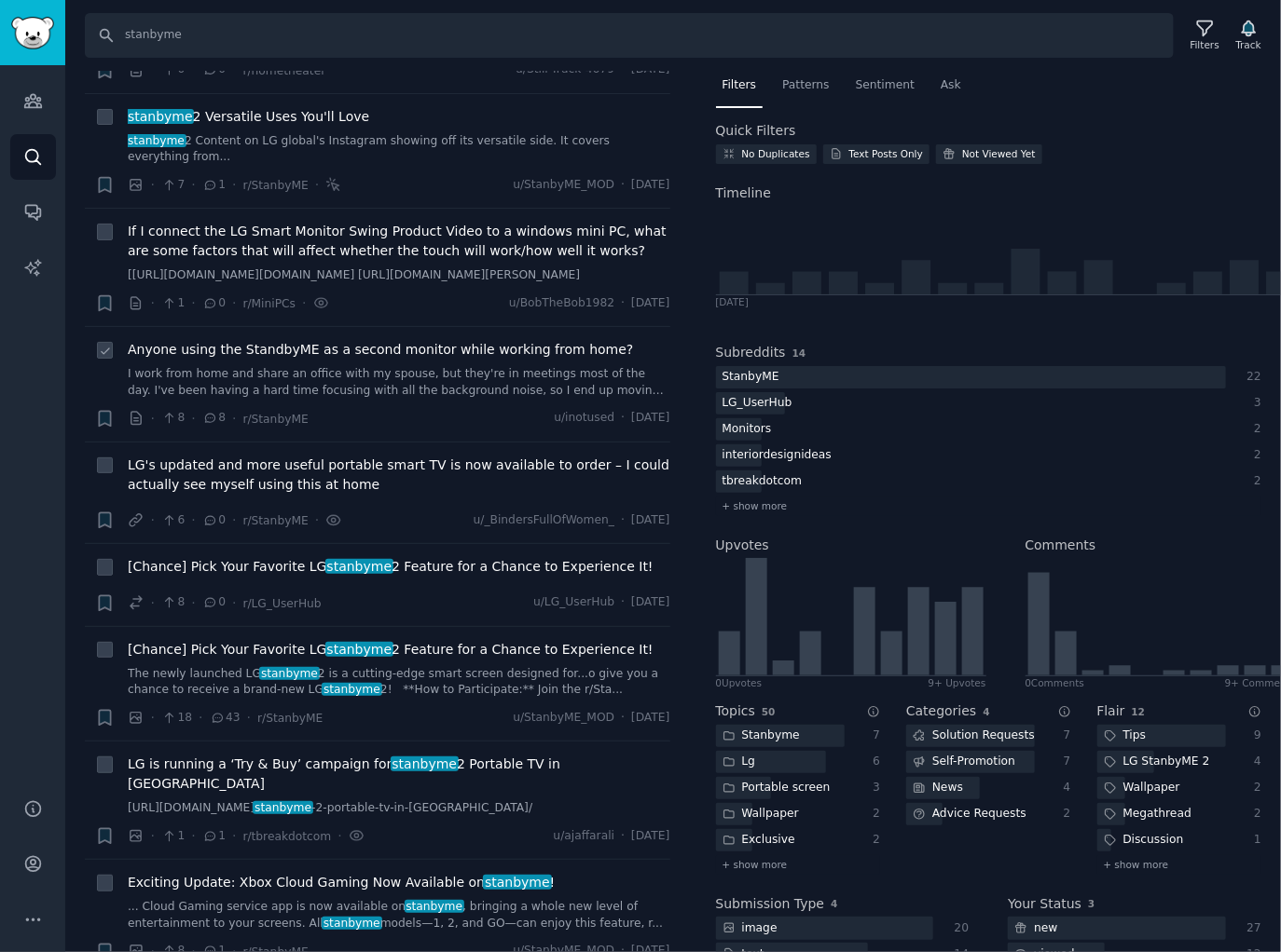
scroll to position [2958, 0]
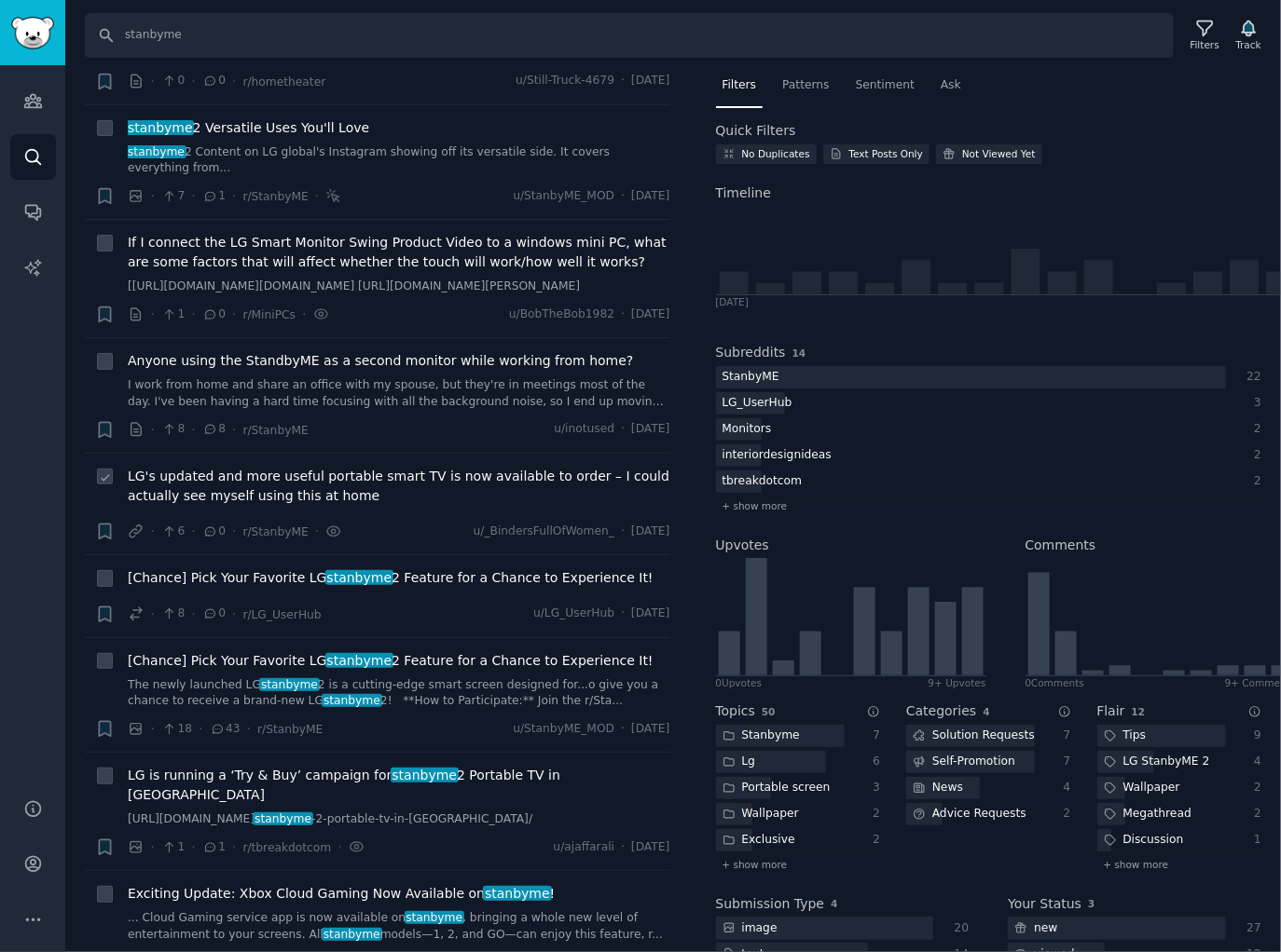
click at [392, 467] on span "LG's updated and more useful portable smart TV is now available to order – I co…" at bounding box center [399, 485] width 542 height 39
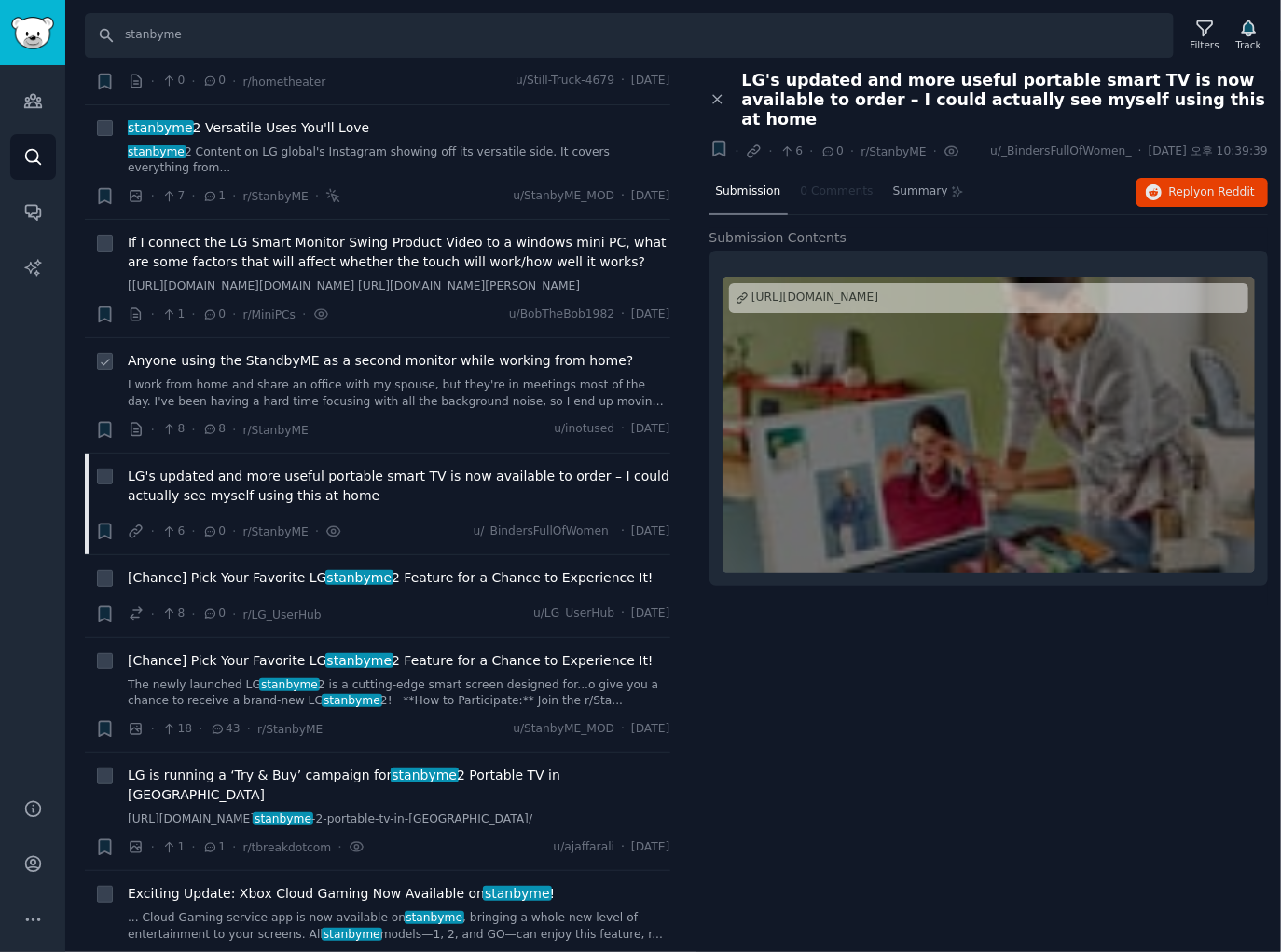
click at [423, 351] on span "Anyone using the StandbyME as a second monitor while working from home?" at bounding box center [380, 361] width 505 height 20
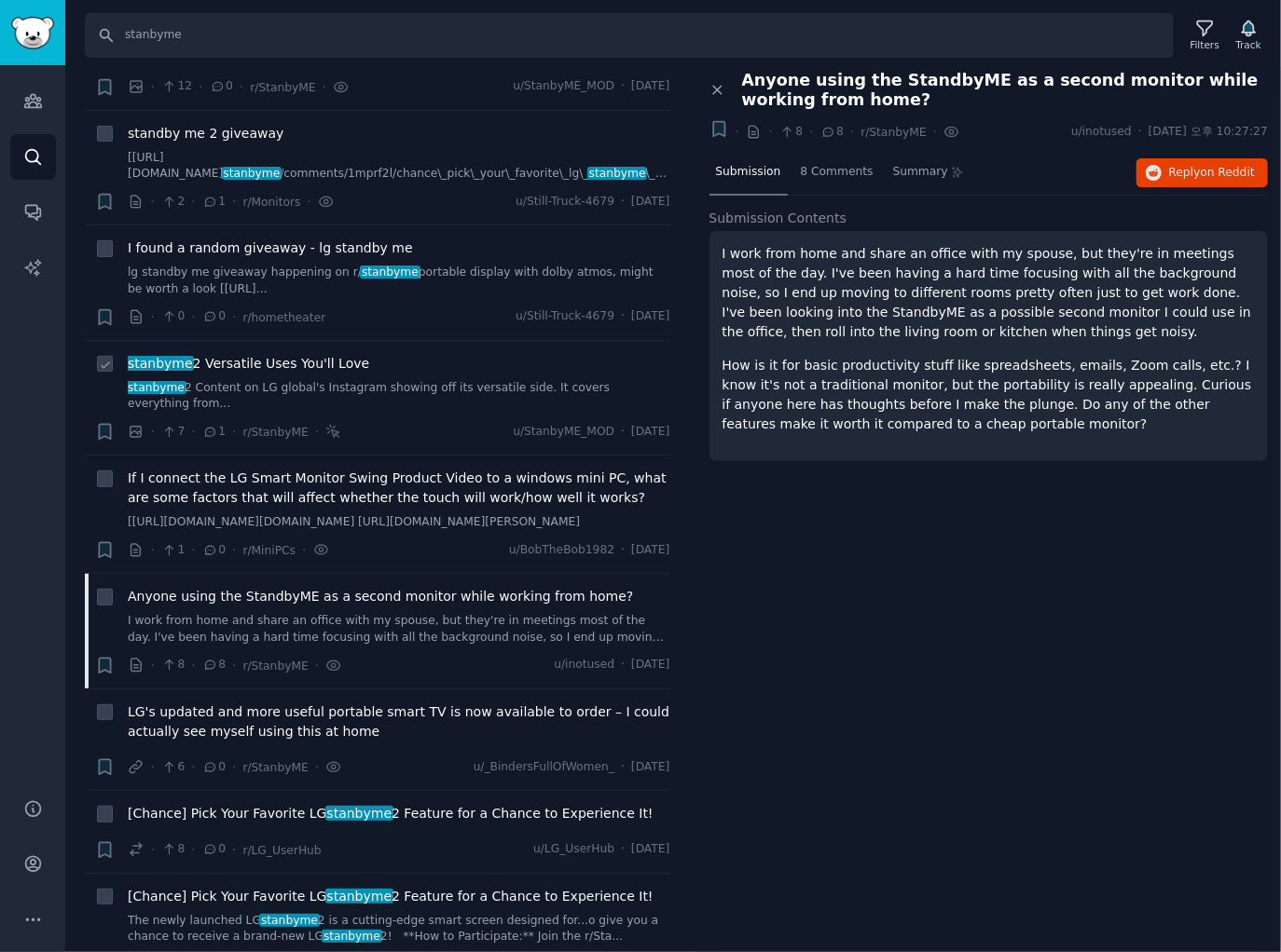
scroll to position [2710, 0]
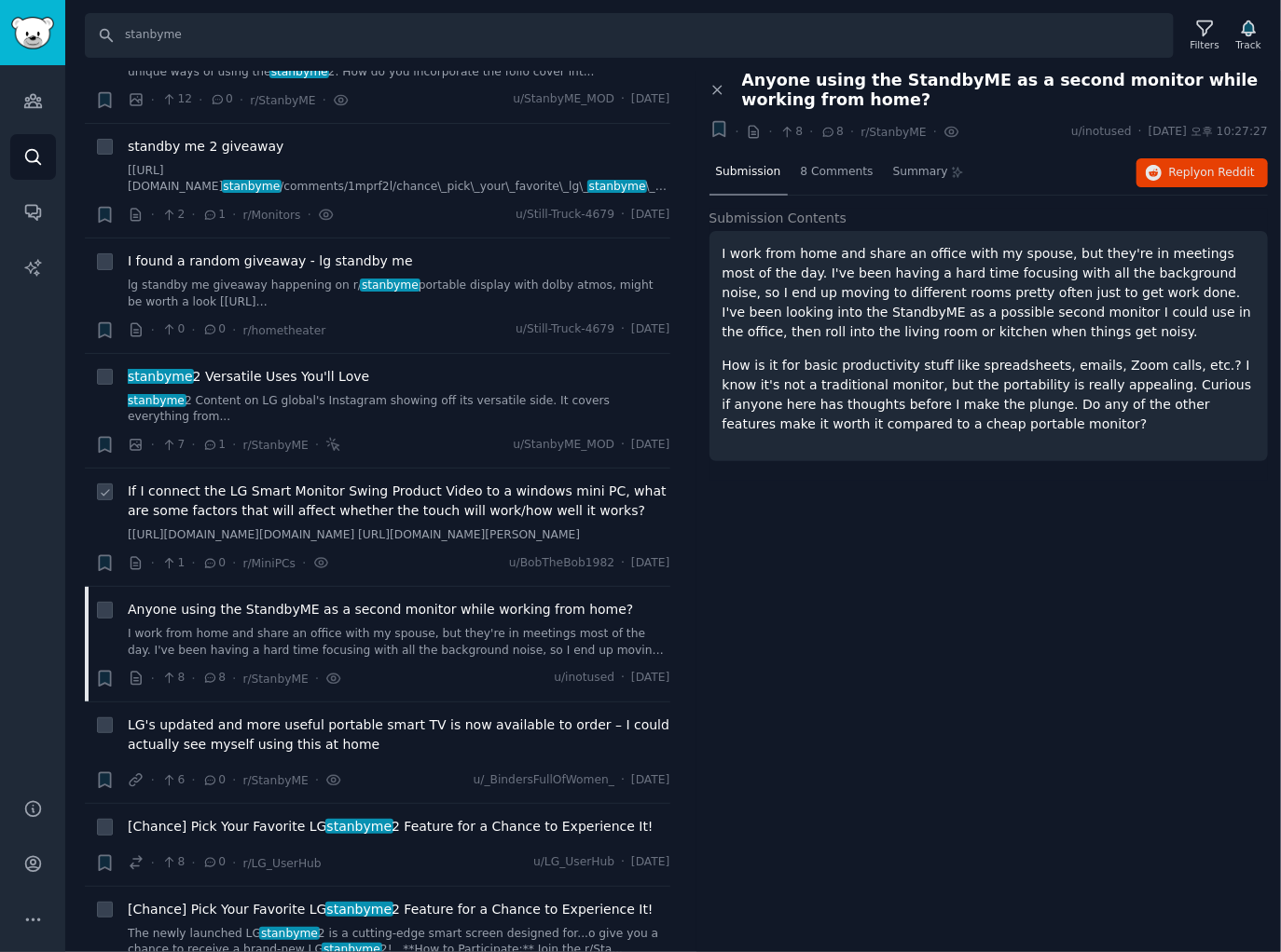
click at [365, 481] on span "If I connect the LG Smart Monitor Swing Product Video to a windows mini PC, wha…" at bounding box center [399, 500] width 542 height 39
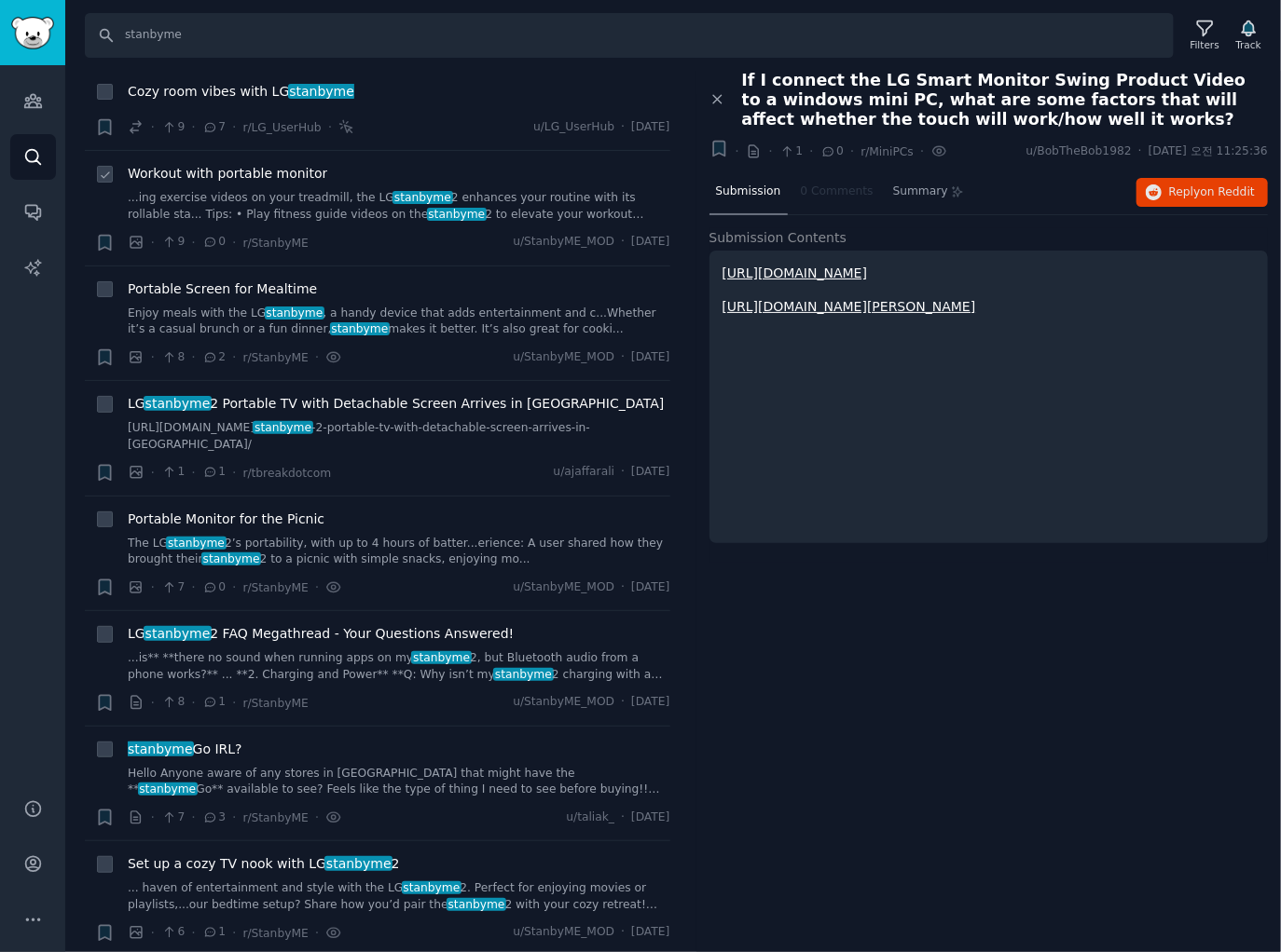
scroll to position [970, 0]
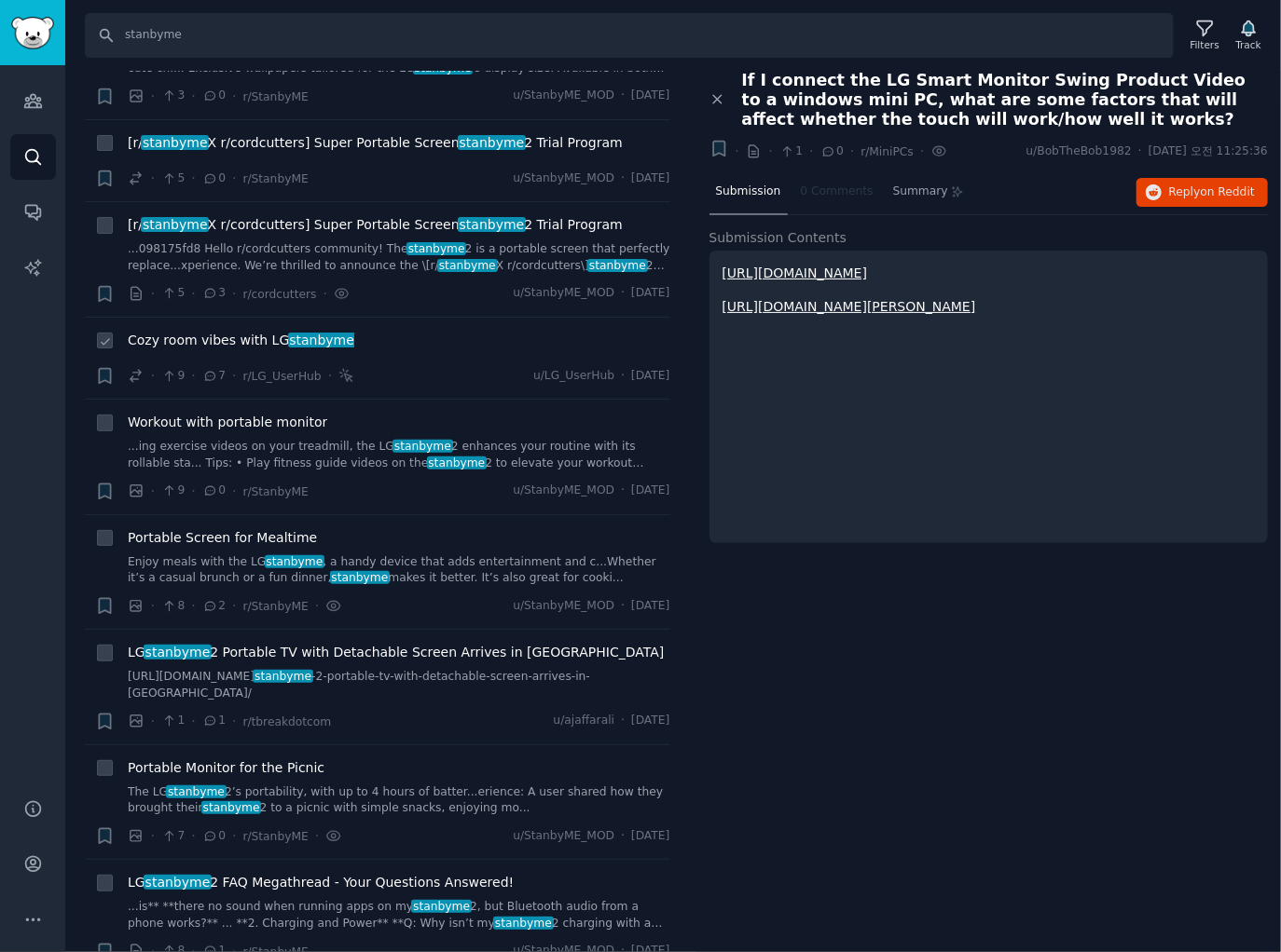
click at [418, 349] on div "Cozy room vibes with LG stanbyme" at bounding box center [399, 343] width 542 height 26
click at [317, 337] on span "stanbyme" at bounding box center [322, 340] width 69 height 15
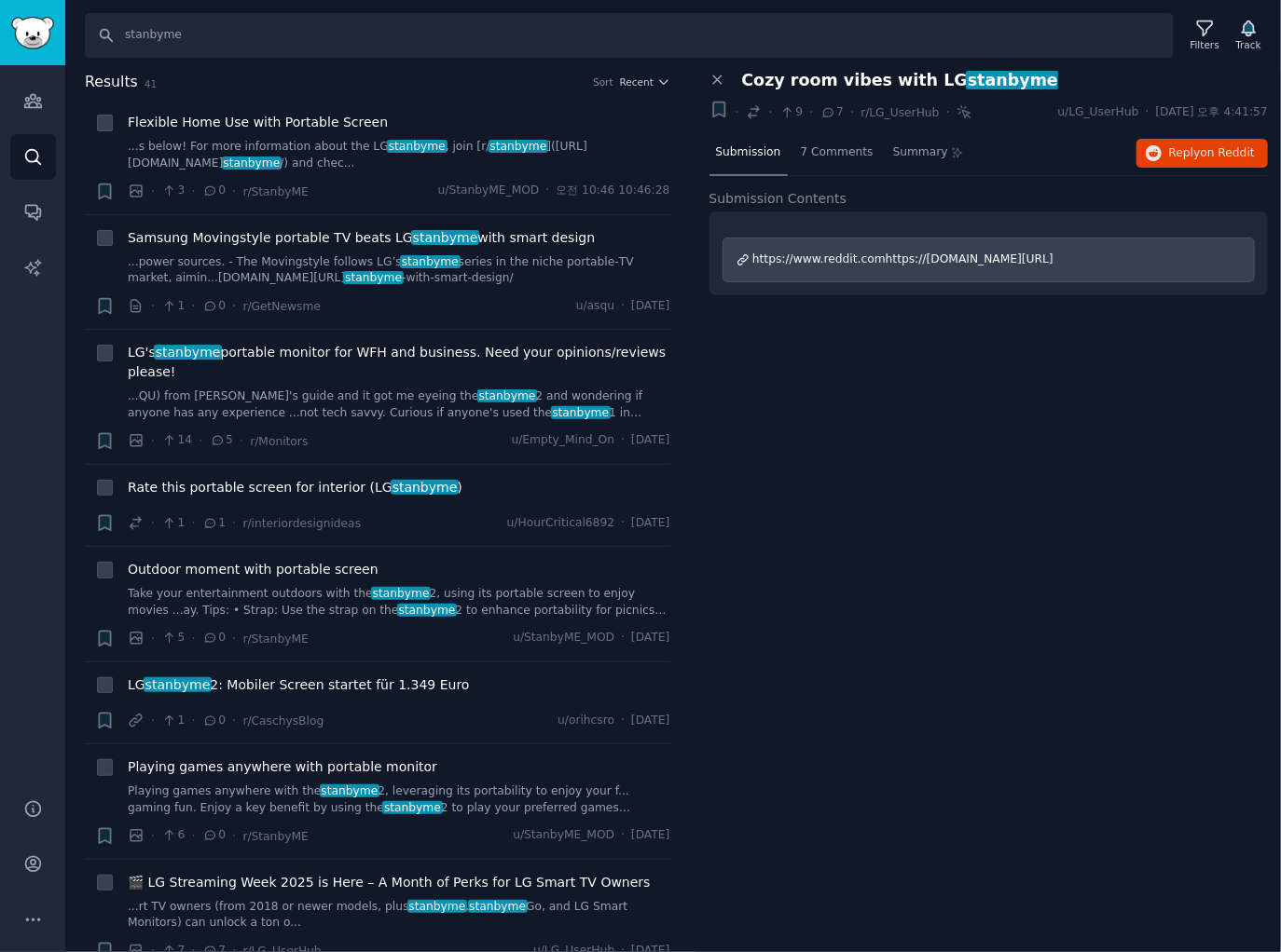
click at [916, 466] on div "Close panel Cozy room vibes with LG stanbyme + · · 9 · 7 · r/LG_UserHub · u/LG_…" at bounding box center [988, 511] width 585 height 883
